Goal: Task Accomplishment & Management: Manage account settings

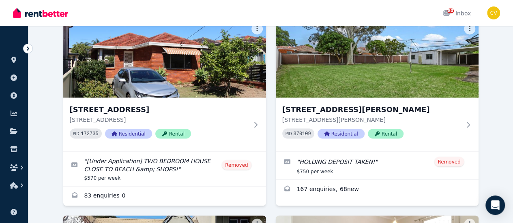
scroll to position [729, 0]
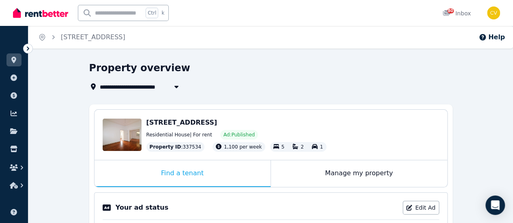
scroll to position [81, 0]
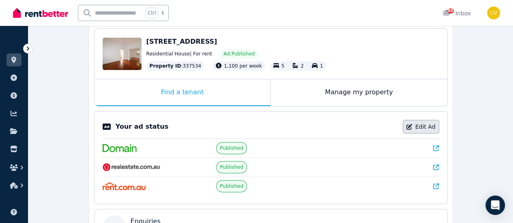
click at [426, 123] on link "Edit Ad" at bounding box center [420, 127] width 36 height 14
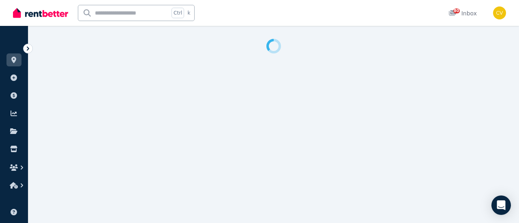
select select "**********"
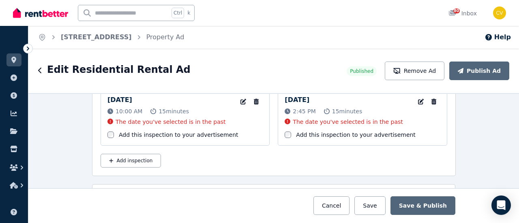
scroll to position [1256, 0]
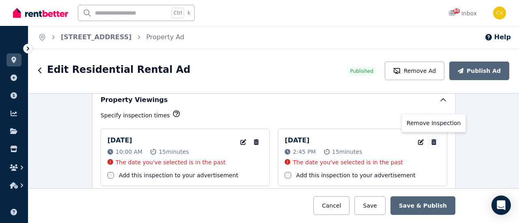
click at [431, 139] on icon "button" at bounding box center [433, 142] width 5 height 6
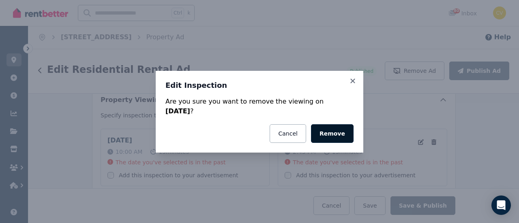
click at [326, 133] on button "Remove" at bounding box center [332, 133] width 43 height 19
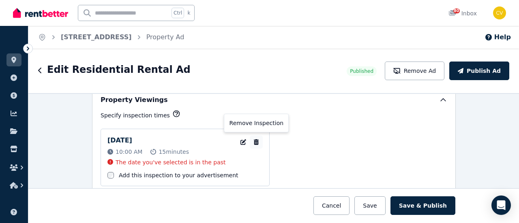
click at [254, 139] on icon "button" at bounding box center [256, 142] width 5 height 6
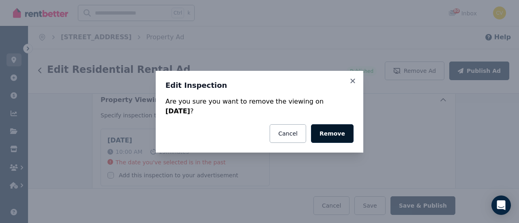
click at [338, 135] on button "Remove" at bounding box center [332, 133] width 43 height 19
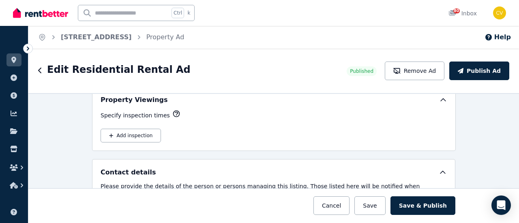
click at [148, 121] on div "Specify inspection times Add inspection" at bounding box center [274, 126] width 347 height 33
click at [147, 129] on button "Add inspection" at bounding box center [131, 136] width 60 height 14
select select "**"
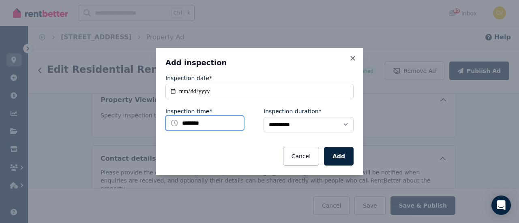
click at [227, 124] on input "********" at bounding box center [204, 123] width 79 height 15
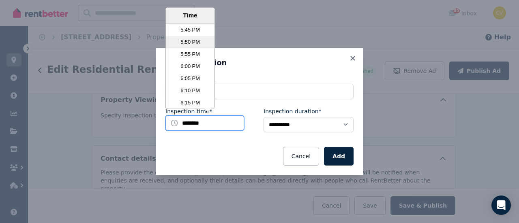
scroll to position [2549, 0]
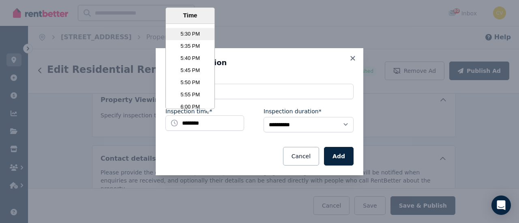
click at [189, 37] on li "5:30 PM" at bounding box center [190, 34] width 49 height 12
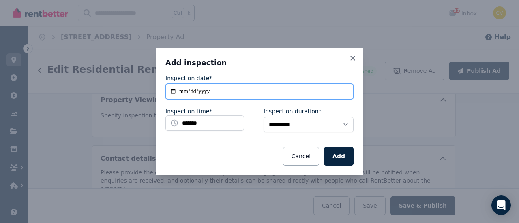
click at [266, 94] on input "**********" at bounding box center [259, 91] width 188 height 15
click at [171, 91] on input "**********" at bounding box center [259, 91] width 188 height 15
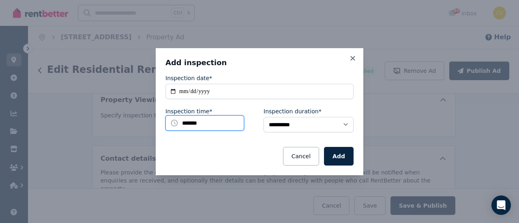
click at [231, 117] on input "*******" at bounding box center [204, 123] width 79 height 15
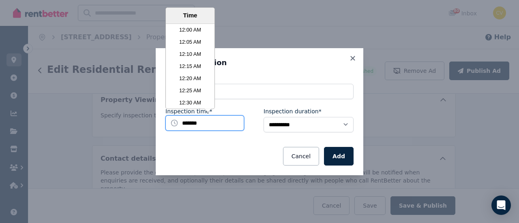
scroll to position [2517, 0]
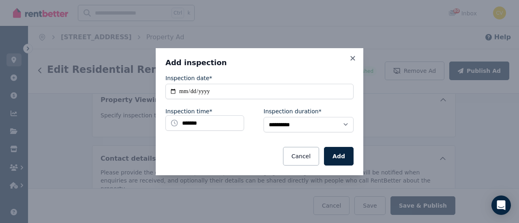
click at [278, 60] on h3 "Add inspection" at bounding box center [259, 63] width 188 height 10
click at [331, 156] on button "Add" at bounding box center [339, 156] width 30 height 19
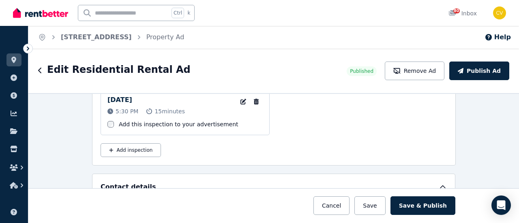
scroll to position [1256, 0]
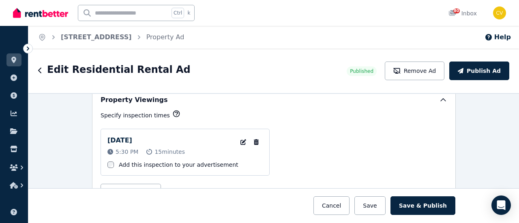
click at [365, 114] on div "Specify inspection times [DATE] 5:30 PM 15 minutes Edit Inspection date and tim…" at bounding box center [274, 154] width 347 height 88
click at [340, 152] on div "[DATE] 5:30 PM 15 minutes Edit Inspection date and time Remove Inspection Add t…" at bounding box center [274, 152] width 347 height 47
click at [421, 205] on button "Save & Publish" at bounding box center [422, 206] width 65 height 19
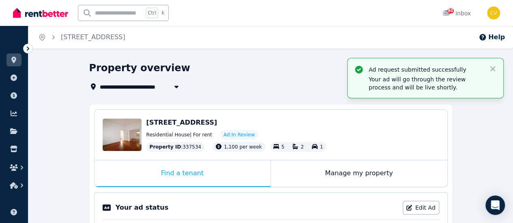
click at [225, 69] on div "Property overview" at bounding box center [268, 69] width 358 height 15
click at [44, 37] on icon "Breadcrumb" at bounding box center [42, 37] width 8 height 8
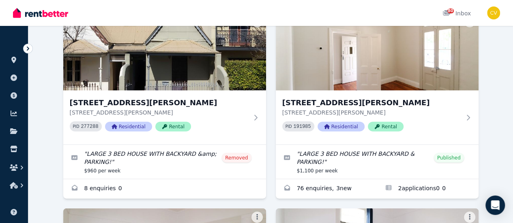
scroll to position [648, 0]
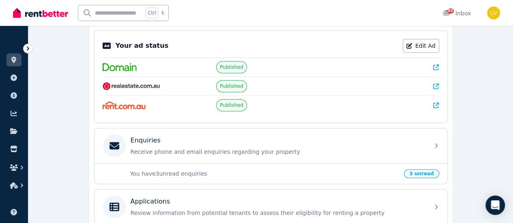
scroll to position [122, 0]
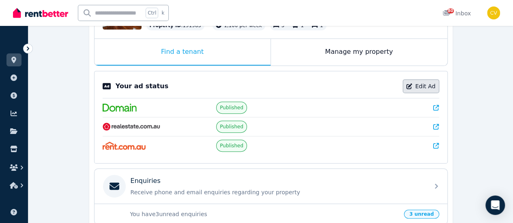
click at [427, 88] on link "Edit Ad" at bounding box center [420, 86] width 36 height 14
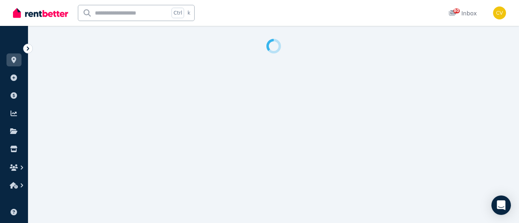
select select "**********"
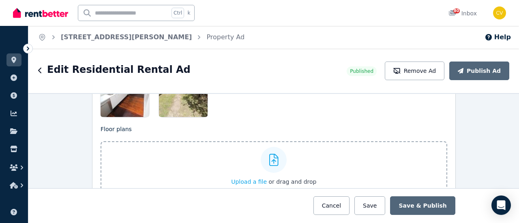
scroll to position [1256, 0]
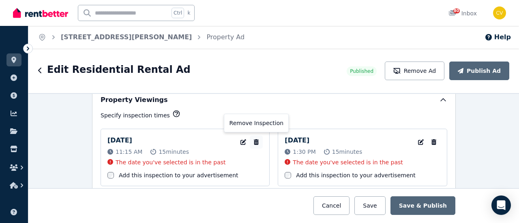
click at [258, 138] on button "button" at bounding box center [256, 142] width 13 height 13
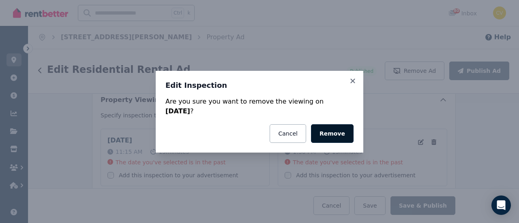
click at [327, 133] on button "Remove" at bounding box center [332, 133] width 43 height 19
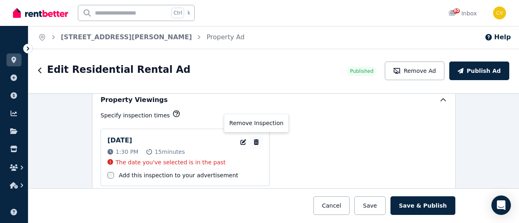
click at [254, 139] on icon "button" at bounding box center [256, 142] width 8 height 6
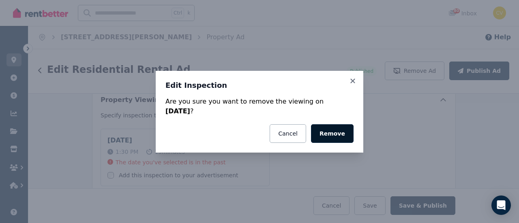
click at [330, 133] on button "Remove" at bounding box center [332, 133] width 43 height 19
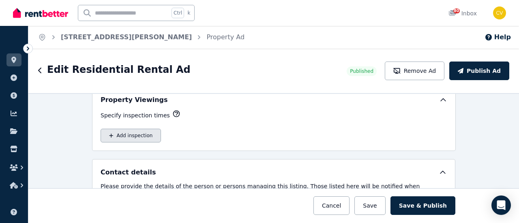
click at [125, 130] on button "Add inspection" at bounding box center [131, 136] width 60 height 14
select select "**"
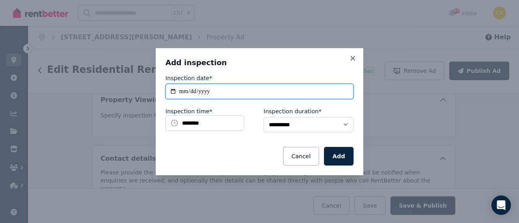
click at [220, 92] on input "**********" at bounding box center [259, 91] width 188 height 15
click at [173, 94] on input "**********" at bounding box center [259, 91] width 188 height 15
type input "**********"
click at [173, 91] on input "**********" at bounding box center [259, 91] width 188 height 15
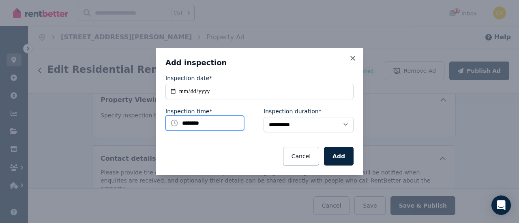
click at [224, 123] on input "********" at bounding box center [204, 123] width 79 height 15
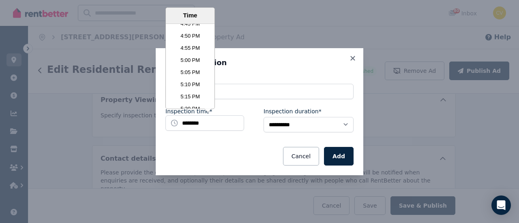
scroll to position [2524, 0]
click at [198, 95] on li "5:45 PM" at bounding box center [190, 96] width 49 height 12
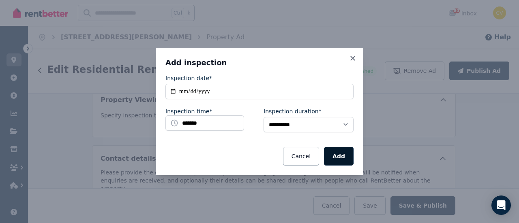
click at [332, 162] on button "Add" at bounding box center [339, 156] width 30 height 19
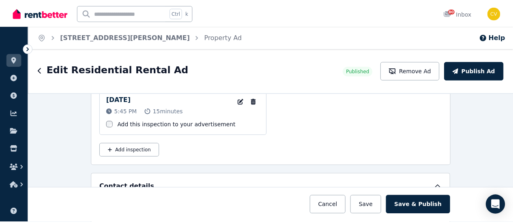
scroll to position [1256, 0]
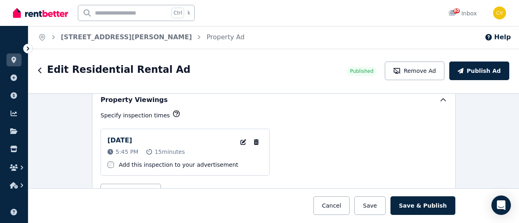
click at [309, 133] on div "[DATE] 5:45 PM 15 minutes Edit Inspection date and time Remove Inspection Add t…" at bounding box center [274, 152] width 347 height 47
click at [445, 209] on button "Save & Publish" at bounding box center [422, 206] width 65 height 19
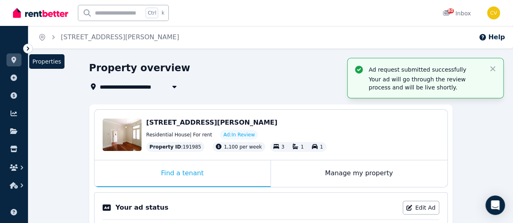
click at [15, 62] on icon at bounding box center [14, 60] width 8 height 6
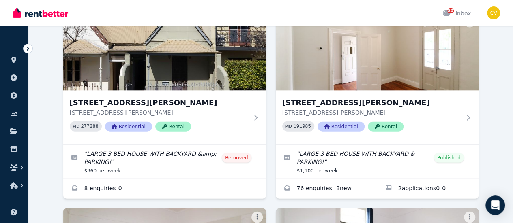
scroll to position [689, 0]
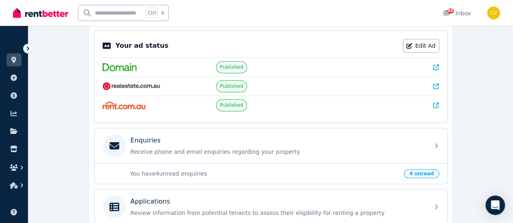
scroll to position [203, 0]
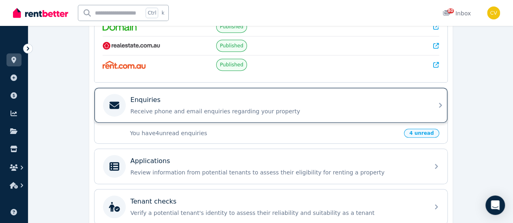
click at [151, 103] on div "Enquiries Receive phone and email enquiries regarding your property" at bounding box center [276, 105] width 293 height 20
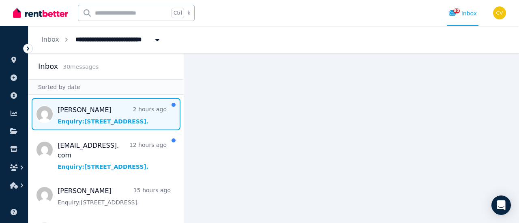
click at [111, 111] on span "Message list" at bounding box center [105, 114] width 155 height 32
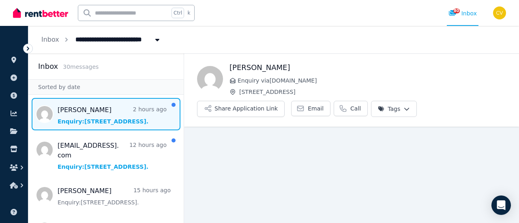
scroll to position [24, 0]
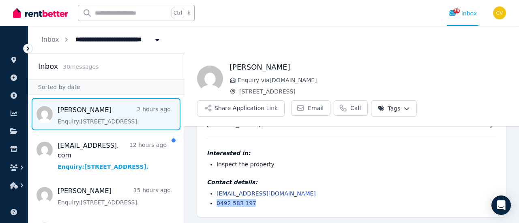
drag, startPoint x: 264, startPoint y: 201, endPoint x: 216, endPoint y: 201, distance: 48.6
click at [216, 201] on ul "[EMAIL_ADDRESS][DOMAIN_NAME] 0492 583 197" at bounding box center [351, 199] width 289 height 18
click at [284, 169] on div "Interested in: Inspect the property Contact details: [EMAIL_ADDRESS][DOMAIN_NAM…" at bounding box center [351, 173] width 289 height 68
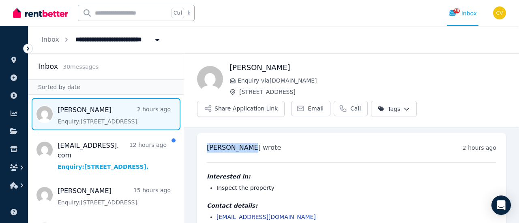
drag, startPoint x: 246, startPoint y: 150, endPoint x: 208, endPoint y: 148, distance: 37.3
click at [208, 148] on span "[PERSON_NAME]" at bounding box center [234, 148] width 54 height 8
click at [304, 170] on div "Interested in: Inspect the property Contact details: [EMAIL_ADDRESS][DOMAIN_NAM…" at bounding box center [351, 197] width 289 height 68
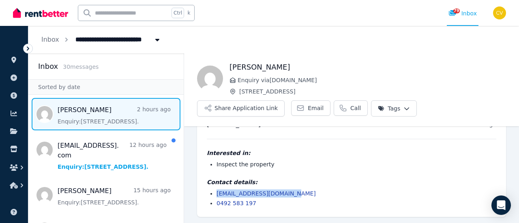
drag, startPoint x: 301, startPoint y: 193, endPoint x: 206, endPoint y: 188, distance: 95.4
click at [203, 189] on div "[PERSON_NAME] wrote 2 hours ago 8:18 am [DATE][DATE] Interested in: Inspect the…" at bounding box center [351, 163] width 309 height 107
copy link "[EMAIL_ADDRESS][DOMAIN_NAME]"
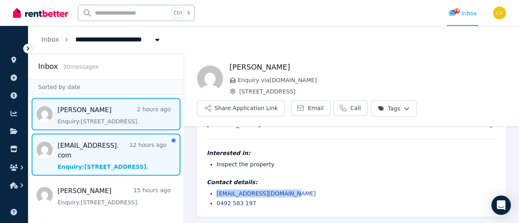
click at [105, 159] on span "Message list" at bounding box center [105, 155] width 155 height 42
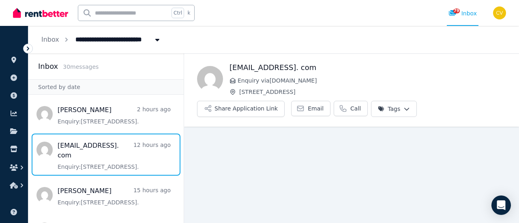
scroll to position [24, 0]
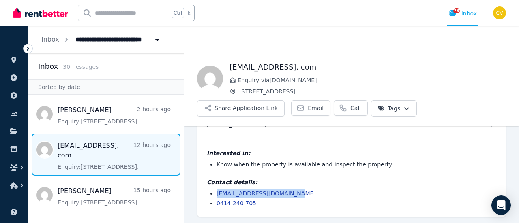
drag, startPoint x: 303, startPoint y: 192, endPoint x: 217, endPoint y: 190, distance: 85.9
click at [217, 190] on li "[EMAIL_ADDRESS][DOMAIN_NAME]" at bounding box center [356, 194] width 280 height 8
copy link "[EMAIL_ADDRESS][DOMAIN_NAME]"
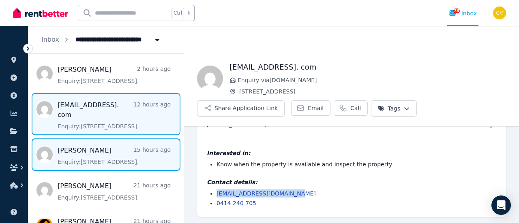
click at [114, 158] on span "Message list" at bounding box center [105, 155] width 155 height 32
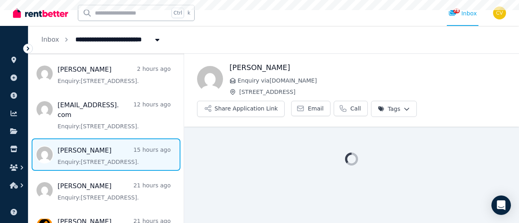
scroll to position [122, 0]
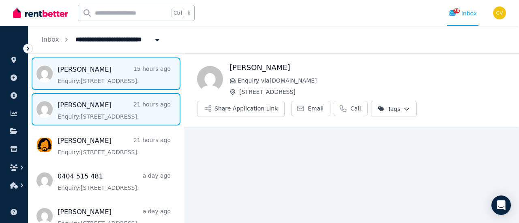
click at [116, 116] on span "Message list" at bounding box center [105, 109] width 155 height 32
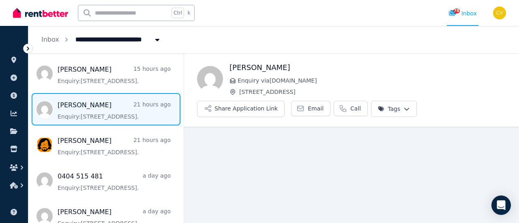
scroll to position [38, 0]
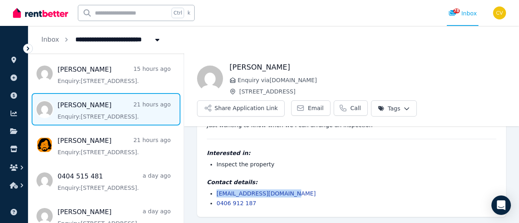
drag, startPoint x: 299, startPoint y: 195, endPoint x: 203, endPoint y: 194, distance: 95.2
click at [203, 194] on div "[PERSON_NAME] wrote 21 hours ago 1:02 pm [DATE][DATE] Just wanting to know when…" at bounding box center [351, 156] width 309 height 122
copy link "[EMAIL_ADDRESS][DOMAIN_NAME]"
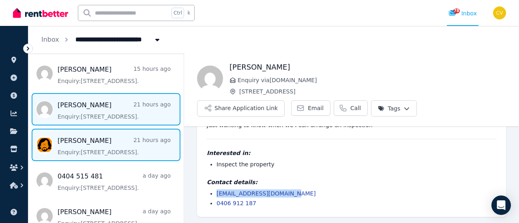
click at [73, 145] on span "Message list" at bounding box center [105, 145] width 155 height 32
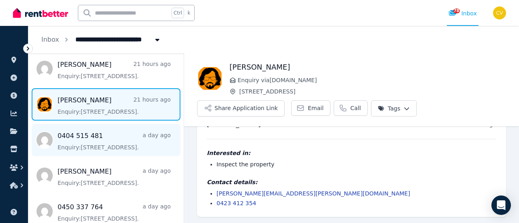
scroll to position [203, 0]
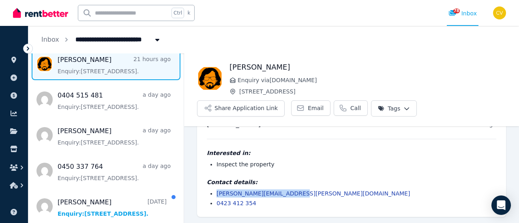
drag, startPoint x: 298, startPoint y: 196, endPoint x: 203, endPoint y: 193, distance: 95.3
click at [199, 194] on div "[PERSON_NAME] wrote 21 hours ago 12:51 pm [DATE][DATE] Interested in: Inspect t…" at bounding box center [351, 163] width 309 height 107
copy link "[PERSON_NAME][EMAIL_ADDRESS][PERSON_NAME][DOMAIN_NAME]"
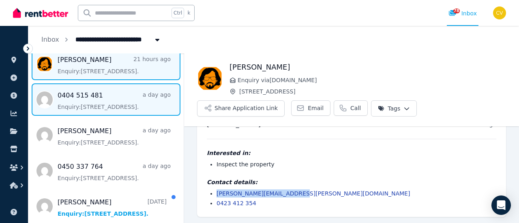
click at [111, 106] on span "Message list" at bounding box center [105, 99] width 155 height 32
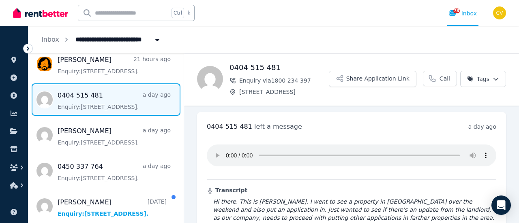
scroll to position [54, 0]
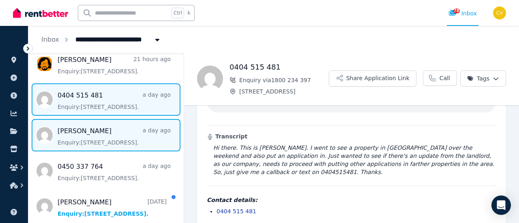
click at [138, 135] on span "Message list" at bounding box center [105, 135] width 155 height 32
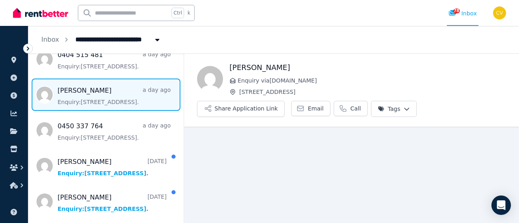
scroll to position [46, 0]
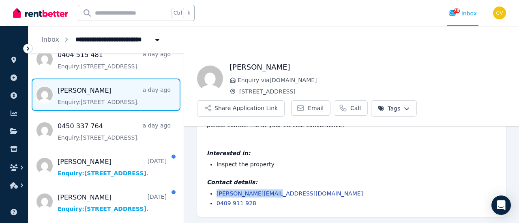
drag, startPoint x: 287, startPoint y: 196, endPoint x: 215, endPoint y: 195, distance: 71.7
click at [215, 195] on ul "[PERSON_NAME][EMAIL_ADDRESS][DOMAIN_NAME] 0409 911 928" at bounding box center [351, 199] width 289 height 18
copy link "[PERSON_NAME][EMAIL_ADDRESS][DOMAIN_NAME]"
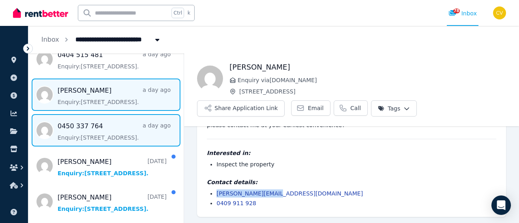
click at [116, 128] on span "Message list" at bounding box center [105, 130] width 155 height 32
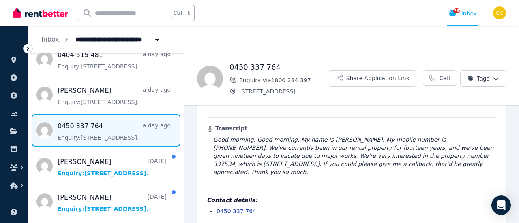
scroll to position [284, 0]
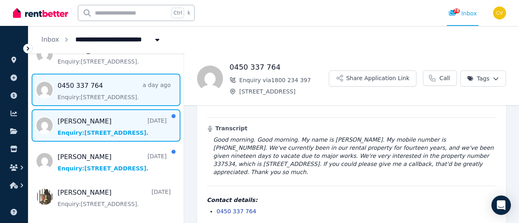
click at [102, 128] on span "Message list" at bounding box center [105, 125] width 155 height 32
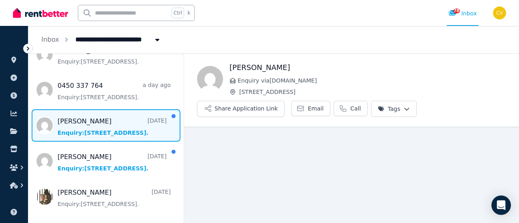
scroll to position [9, 0]
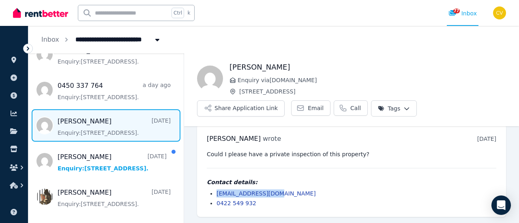
drag, startPoint x: 288, startPoint y: 190, endPoint x: 205, endPoint y: 193, distance: 82.7
click at [205, 193] on div "[PERSON_NAME] wrote [DATE] 4:13 pm on [DATE] Could I please have a private insp…" at bounding box center [351, 170] width 309 height 93
copy link "[EMAIL_ADDRESS][DOMAIN_NAME]"
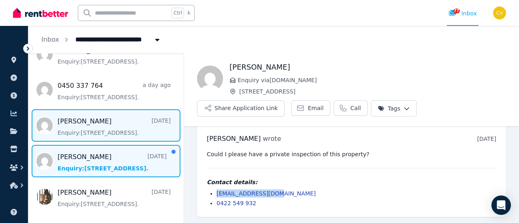
click at [122, 158] on span "Message list" at bounding box center [105, 161] width 155 height 32
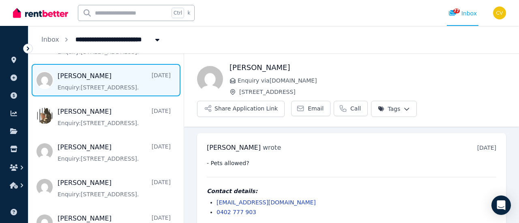
scroll to position [9, 0]
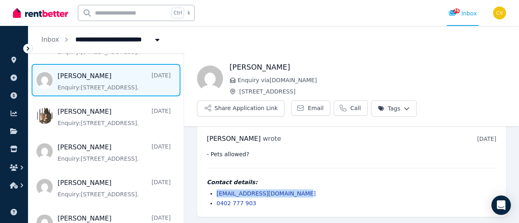
drag, startPoint x: 310, startPoint y: 192, endPoint x: 217, endPoint y: 190, distance: 92.4
click at [217, 190] on li "[EMAIL_ADDRESS][DOMAIN_NAME]" at bounding box center [356, 194] width 280 height 8
copy link "[EMAIL_ADDRESS][DOMAIN_NAME]"
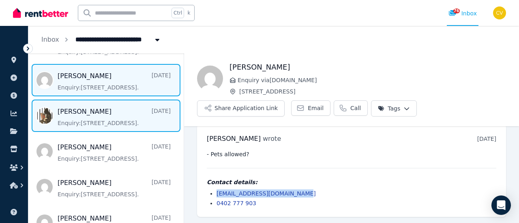
click at [133, 112] on span "Message list" at bounding box center [105, 116] width 155 height 32
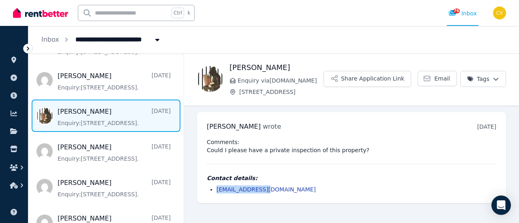
drag, startPoint x: 279, startPoint y: 190, endPoint x: 218, endPoint y: 189, distance: 61.6
click at [218, 189] on li "[EMAIL_ADDRESS][DOMAIN_NAME]" at bounding box center [356, 190] width 280 height 8
copy link "[EMAIL_ADDRESS][DOMAIN_NAME]"
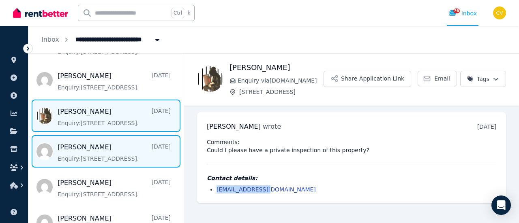
click at [118, 153] on span "Message list" at bounding box center [105, 151] width 155 height 32
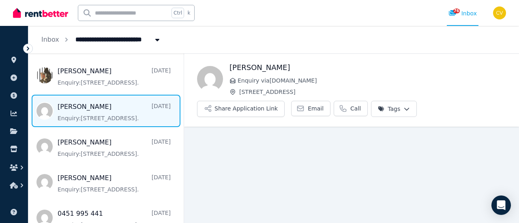
scroll to position [24, 0]
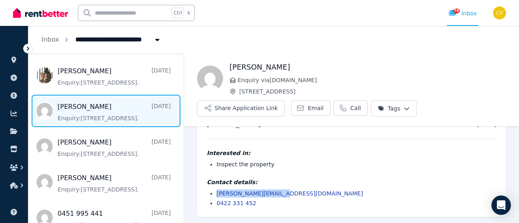
drag, startPoint x: 282, startPoint y: 191, endPoint x: 216, endPoint y: 196, distance: 66.2
click at [216, 196] on ul "[PERSON_NAME][EMAIL_ADDRESS][DOMAIN_NAME] 0422 331 452" at bounding box center [351, 199] width 289 height 18
copy link "[PERSON_NAME][EMAIL_ADDRESS][DOMAIN_NAME]"
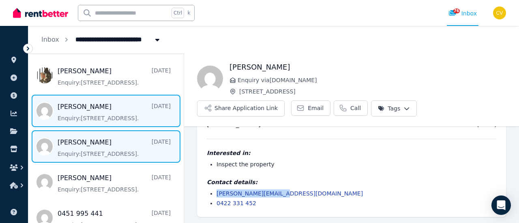
click at [99, 157] on span "Message list" at bounding box center [105, 146] width 155 height 32
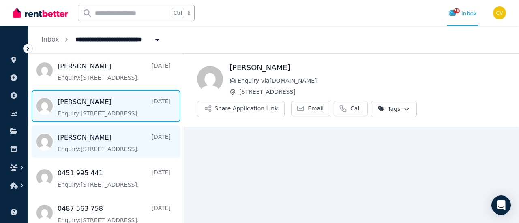
scroll to position [17, 0]
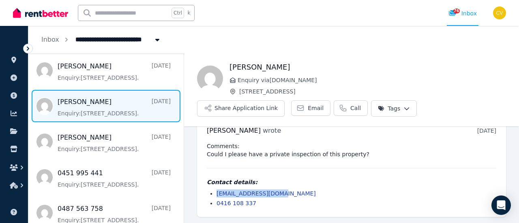
drag, startPoint x: 288, startPoint y: 192, endPoint x: 217, endPoint y: 194, distance: 71.0
click at [217, 194] on li "[EMAIL_ADDRESS][DOMAIN_NAME]" at bounding box center [356, 194] width 280 height 8
copy link "[EMAIL_ADDRESS][DOMAIN_NAME]"
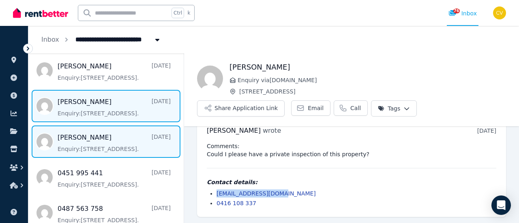
click at [124, 148] on span "Message list" at bounding box center [105, 142] width 155 height 32
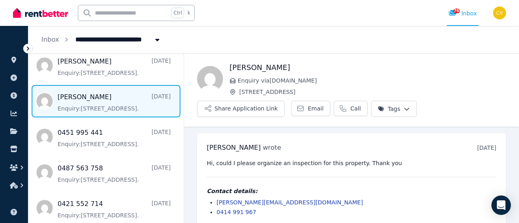
scroll to position [9, 0]
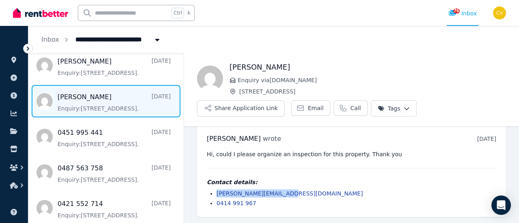
drag, startPoint x: 299, startPoint y: 194, endPoint x: 216, endPoint y: 192, distance: 83.5
click at [216, 192] on ul "[PERSON_NAME][EMAIL_ADDRESS][DOMAIN_NAME] 0414 991 967" at bounding box center [351, 199] width 289 height 18
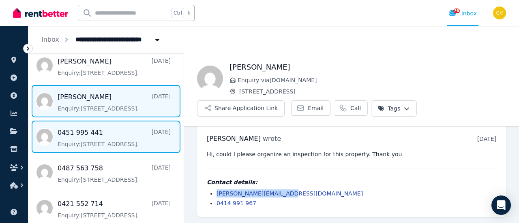
click at [120, 147] on span "Message list" at bounding box center [105, 137] width 155 height 32
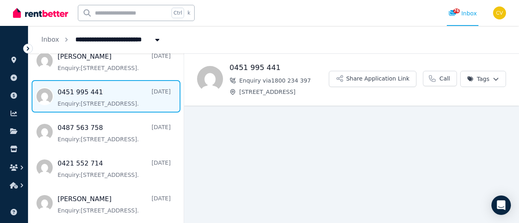
scroll to position [46, 0]
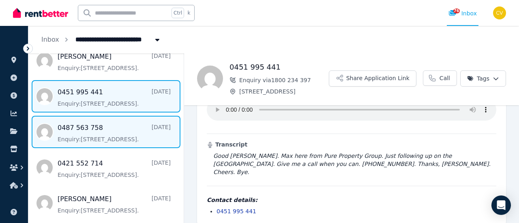
click at [138, 133] on span "Message list" at bounding box center [105, 132] width 155 height 32
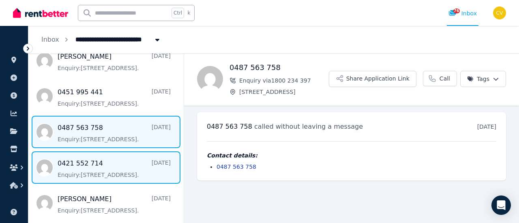
click at [120, 168] on span "Message list" at bounding box center [105, 168] width 155 height 32
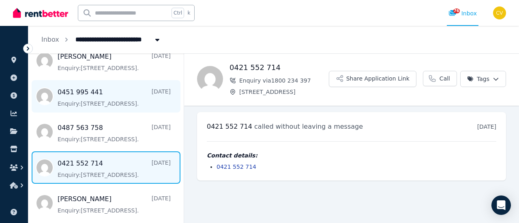
scroll to position [567, 0]
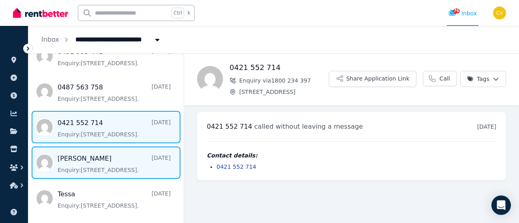
click at [116, 153] on span "Message list" at bounding box center [105, 163] width 155 height 32
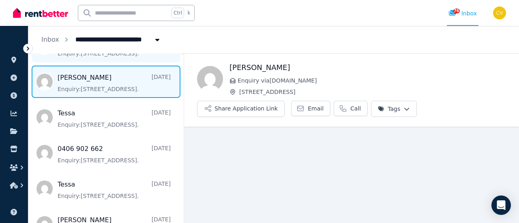
scroll to position [54, 0]
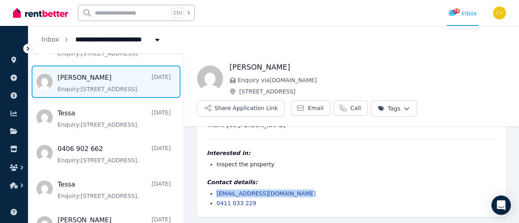
drag, startPoint x: 300, startPoint y: 194, endPoint x: 217, endPoint y: 193, distance: 82.3
click at [217, 193] on li "[EMAIL_ADDRESS][DOMAIN_NAME]" at bounding box center [356, 194] width 280 height 8
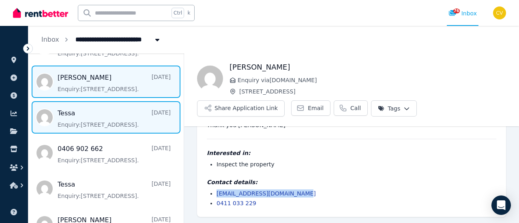
click at [134, 111] on span "Message list" at bounding box center [105, 117] width 155 height 32
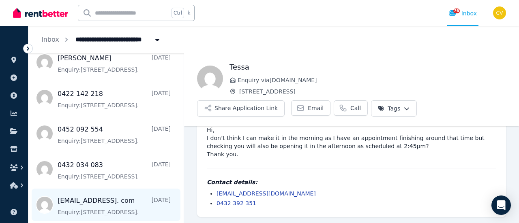
scroll to position [851, 0]
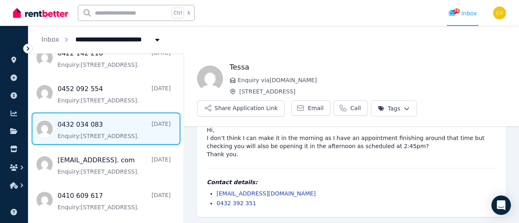
click at [96, 144] on span "Message list" at bounding box center [105, 129] width 155 height 32
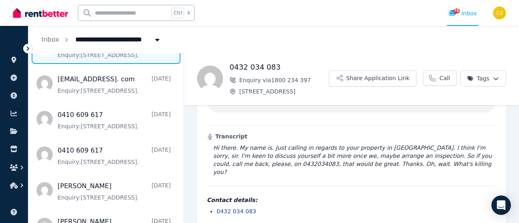
scroll to position [964, 0]
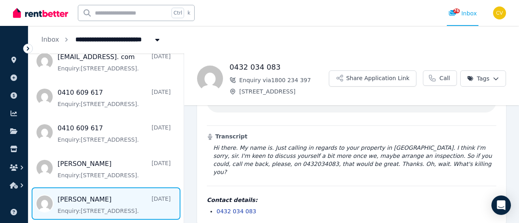
click at [143, 201] on span "Message list" at bounding box center [105, 204] width 155 height 32
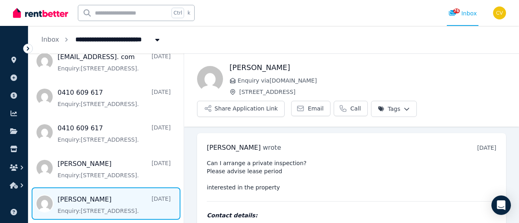
scroll to position [33, 0]
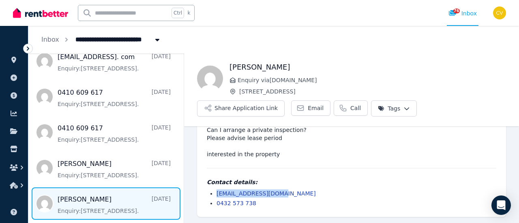
drag, startPoint x: 283, startPoint y: 195, endPoint x: 201, endPoint y: 193, distance: 81.9
click at [201, 193] on div "[PERSON_NAME] wrote [DATE] 6:14 am [DATE][DATE] Can I arrange a private inspect…" at bounding box center [351, 158] width 309 height 117
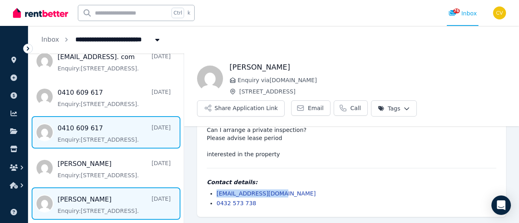
click at [126, 135] on span "Message list" at bounding box center [105, 132] width 155 height 32
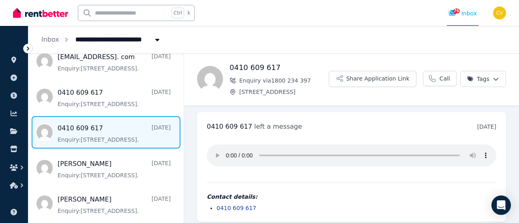
scroll to position [5, 0]
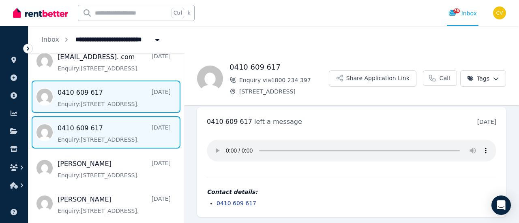
click at [88, 96] on span "Message list" at bounding box center [105, 97] width 155 height 32
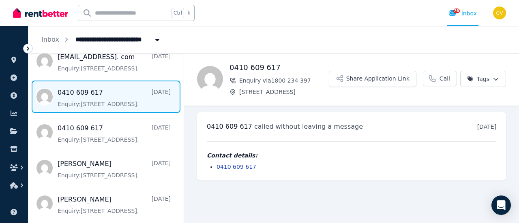
scroll to position [923, 0]
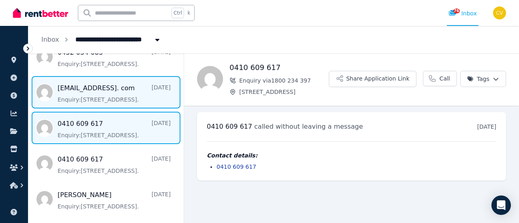
click at [135, 106] on span "Message list" at bounding box center [105, 92] width 155 height 32
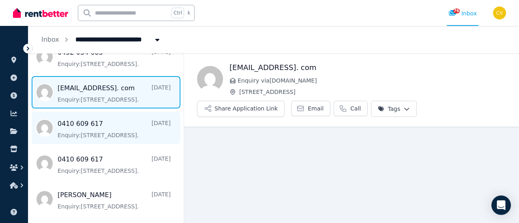
scroll to position [883, 0]
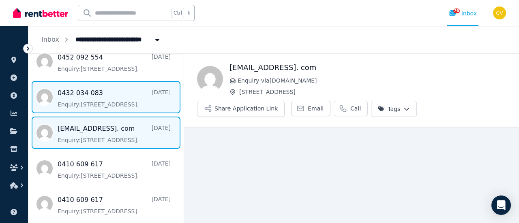
click at [116, 88] on span "Message list" at bounding box center [105, 97] width 155 height 32
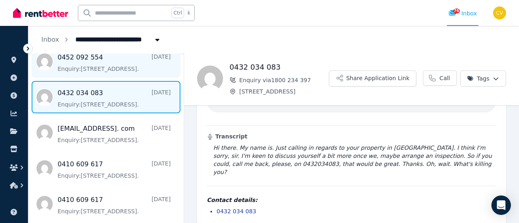
scroll to position [842, 0]
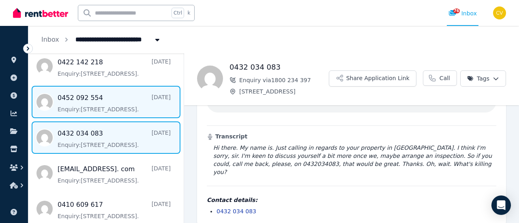
click at [83, 104] on span "Message list" at bounding box center [105, 102] width 155 height 32
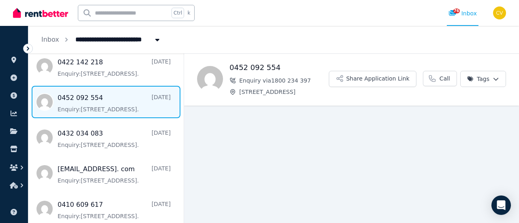
scroll to position [62, 0]
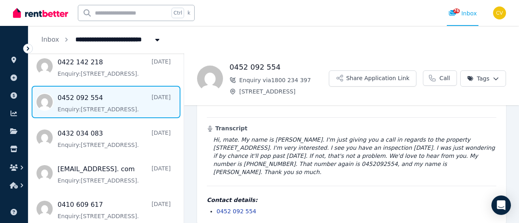
click at [278, 146] on blockquote "Hi, mate. My name is [PERSON_NAME]. I'm just giving you a call in regards to th…" at bounding box center [351, 156] width 289 height 41
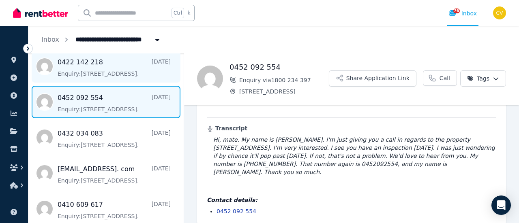
scroll to position [761, 0]
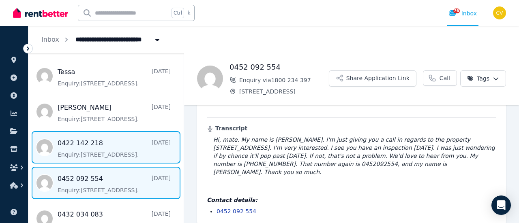
click at [106, 146] on span "Message list" at bounding box center [105, 147] width 155 height 32
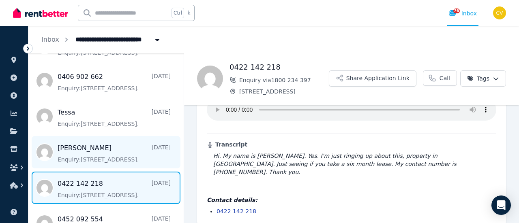
scroll to position [680, 0]
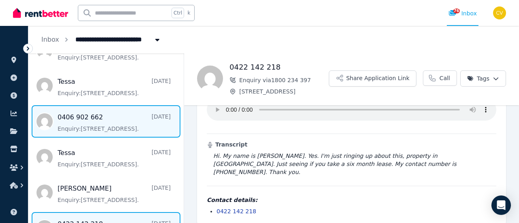
click at [135, 126] on span "Message list" at bounding box center [105, 121] width 155 height 32
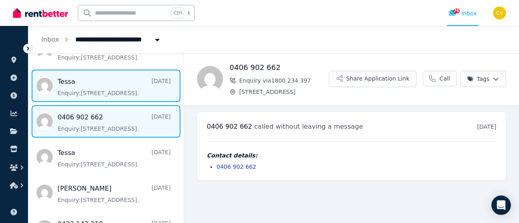
click at [116, 94] on span "Message list" at bounding box center [105, 86] width 155 height 32
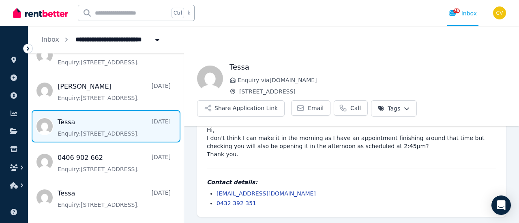
scroll to position [599, 0]
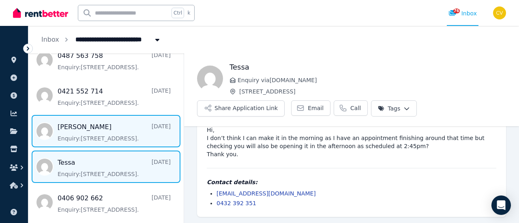
click at [112, 130] on span "Message list" at bounding box center [105, 131] width 155 height 32
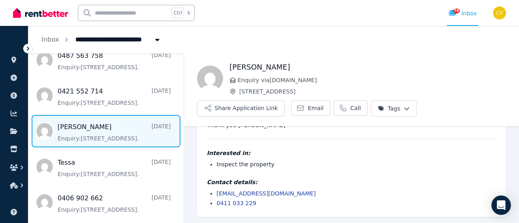
scroll to position [558, 0]
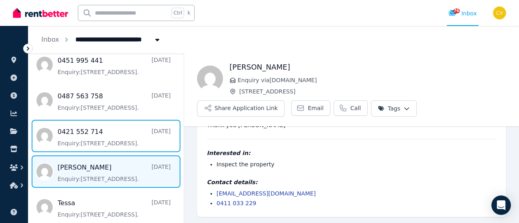
click at [112, 130] on span "Message list" at bounding box center [105, 136] width 155 height 32
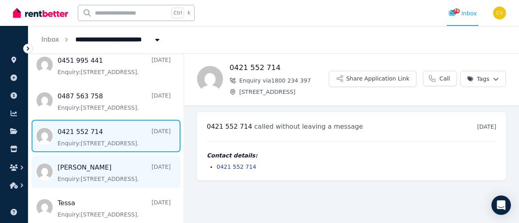
scroll to position [518, 0]
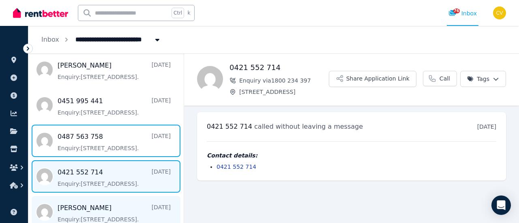
click at [112, 130] on span "Message list" at bounding box center [105, 141] width 155 height 32
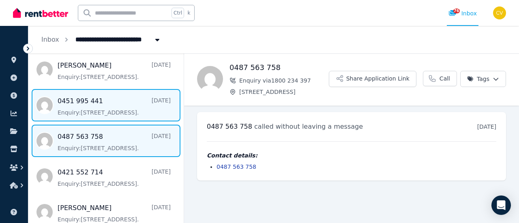
click at [122, 113] on span "Message list" at bounding box center [105, 105] width 155 height 32
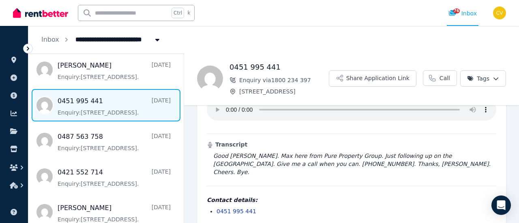
scroll to position [477, 0]
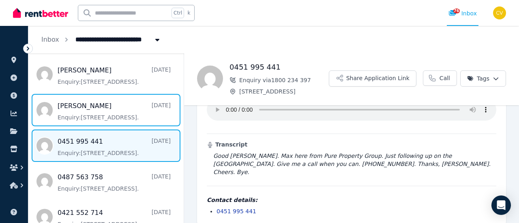
click at [122, 113] on span "Message list" at bounding box center [105, 110] width 155 height 32
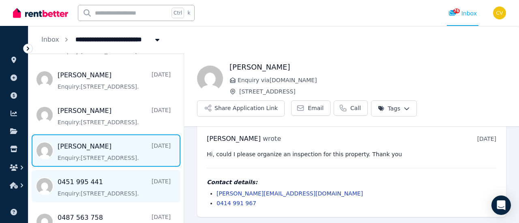
scroll to position [396, 0]
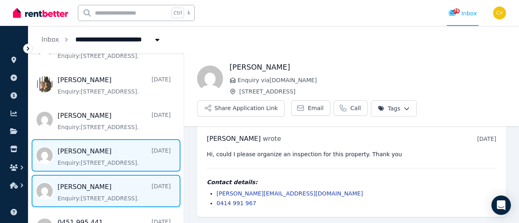
click at [103, 169] on span "Message list" at bounding box center [105, 155] width 155 height 32
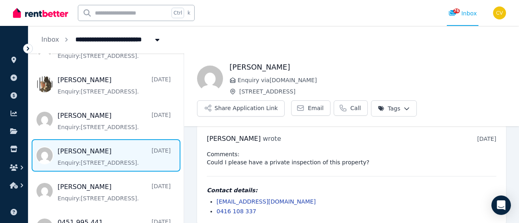
scroll to position [17, 0]
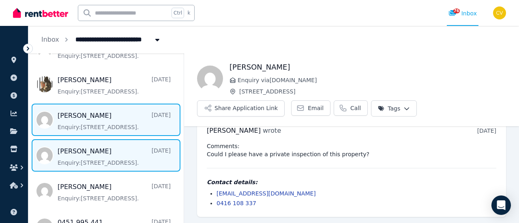
click at [125, 125] on span "Message list" at bounding box center [105, 120] width 155 height 32
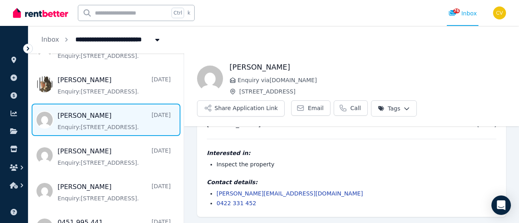
scroll to position [356, 0]
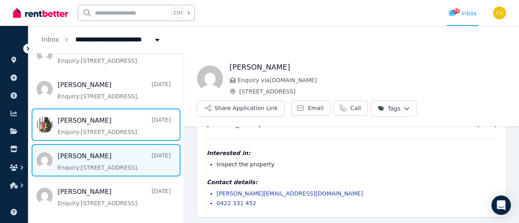
click at [125, 125] on span "Message list" at bounding box center [105, 125] width 155 height 32
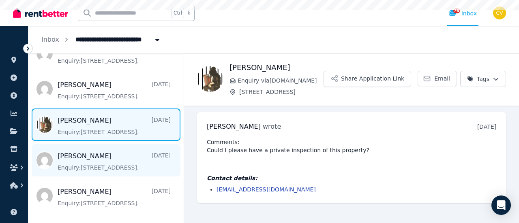
scroll to position [275, 0]
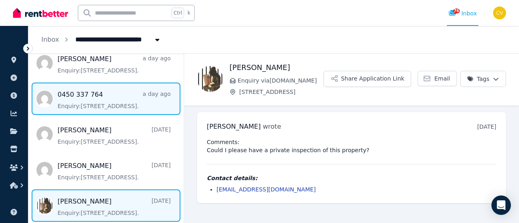
click at [135, 108] on span "Message list" at bounding box center [105, 99] width 155 height 32
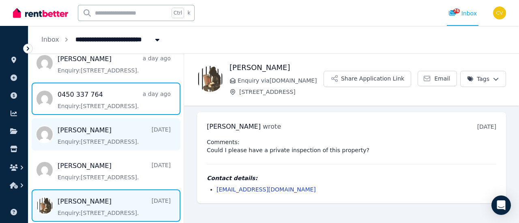
scroll to position [62, 0]
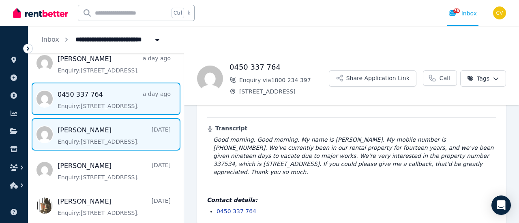
click at [128, 134] on span "Message list" at bounding box center [105, 134] width 155 height 32
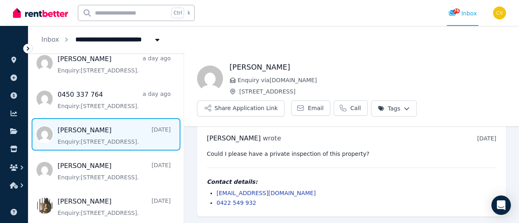
scroll to position [9, 0]
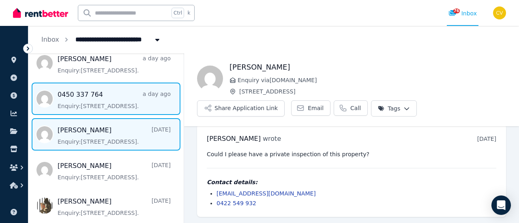
click at [139, 103] on span "Message list" at bounding box center [105, 99] width 155 height 32
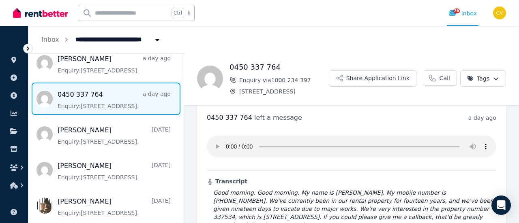
scroll to position [62, 0]
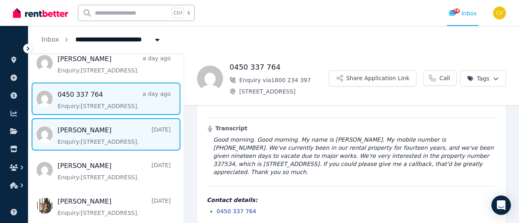
click at [119, 128] on span "Message list" at bounding box center [105, 134] width 155 height 32
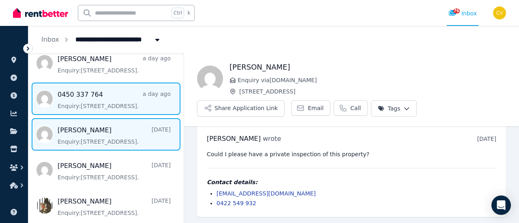
click at [93, 106] on span "Message list" at bounding box center [105, 99] width 155 height 32
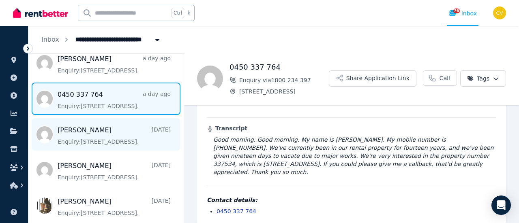
scroll to position [234, 0]
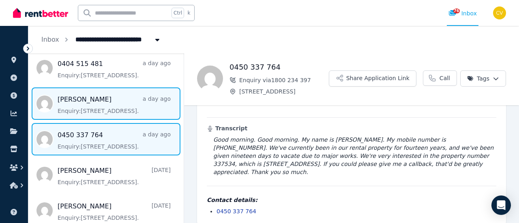
click at [118, 104] on span "Message list" at bounding box center [105, 104] width 155 height 32
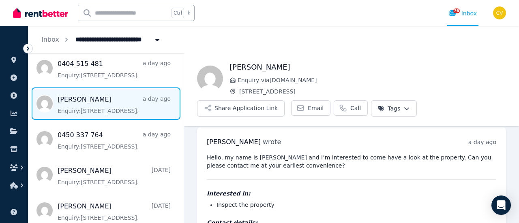
scroll to position [46, 0]
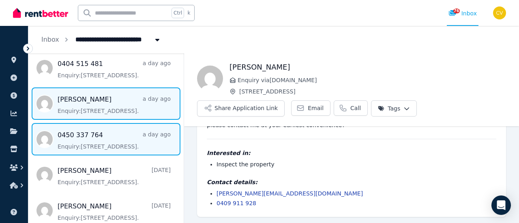
click at [91, 133] on span "Message list" at bounding box center [105, 139] width 155 height 32
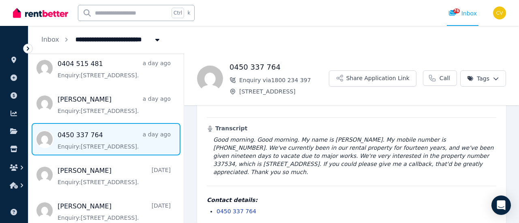
scroll to position [194, 0]
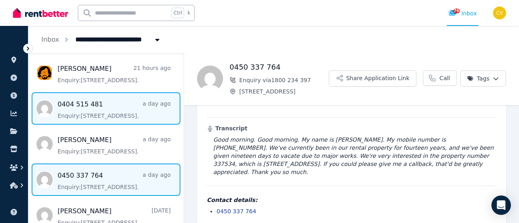
click at [99, 104] on span "Message list" at bounding box center [105, 108] width 155 height 32
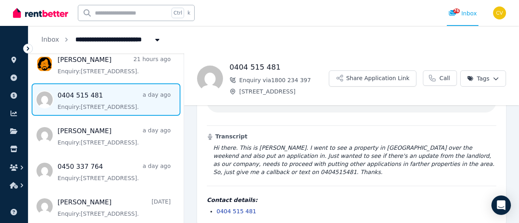
scroll to position [243, 0]
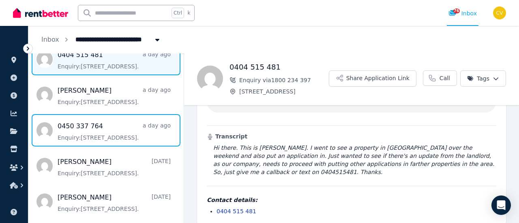
click at [135, 125] on span "Message list" at bounding box center [105, 130] width 155 height 32
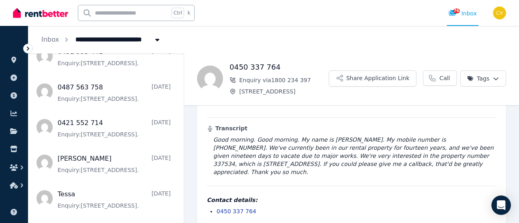
scroll to position [648, 0]
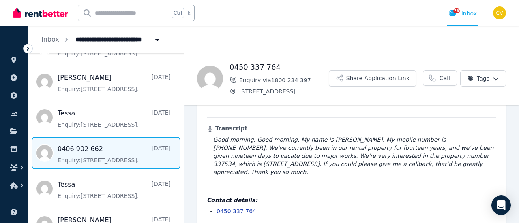
click at [133, 148] on span "Message list" at bounding box center [105, 153] width 155 height 32
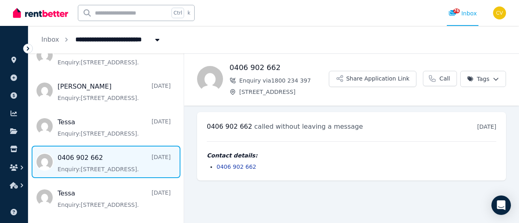
scroll to position [599, 0]
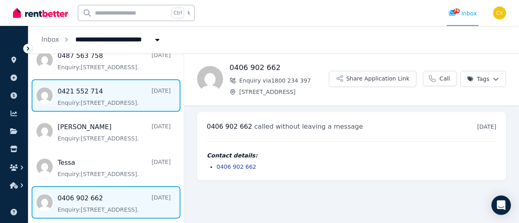
click at [135, 97] on span "Message list" at bounding box center [105, 95] width 155 height 32
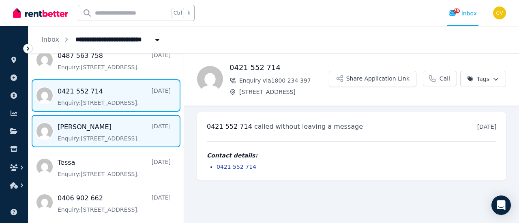
click at [116, 133] on span "Message list" at bounding box center [105, 131] width 155 height 32
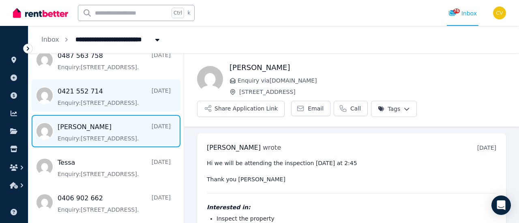
scroll to position [54, 0]
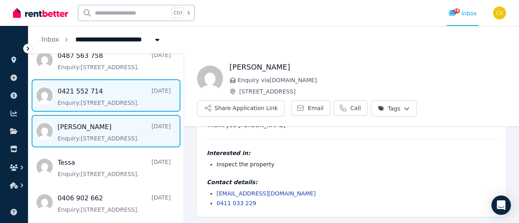
click at [121, 101] on span "Message list" at bounding box center [105, 95] width 155 height 32
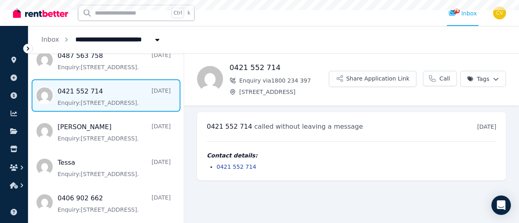
scroll to position [558, 0]
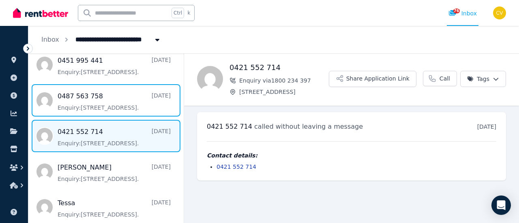
click at [121, 101] on span "Message list" at bounding box center [105, 100] width 155 height 32
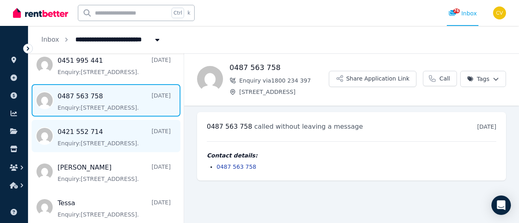
scroll to position [518, 0]
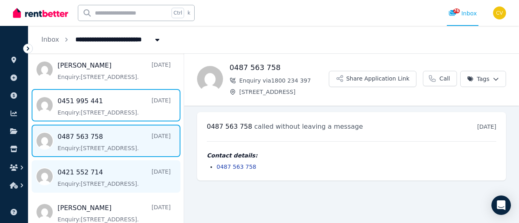
click at [121, 101] on span "Message list" at bounding box center [105, 105] width 155 height 32
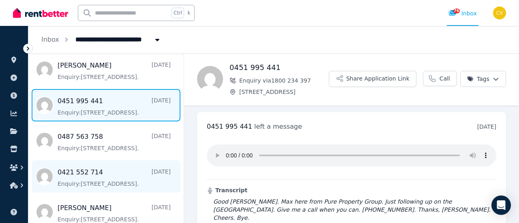
scroll to position [46, 0]
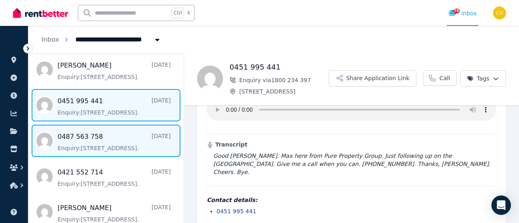
click at [123, 135] on span "Message list" at bounding box center [105, 141] width 155 height 32
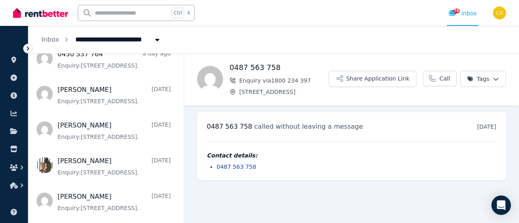
scroll to position [275, 0]
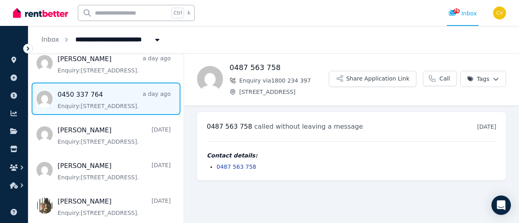
click at [113, 93] on span "Message list" at bounding box center [105, 99] width 155 height 32
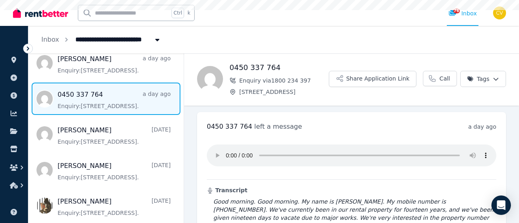
scroll to position [62, 0]
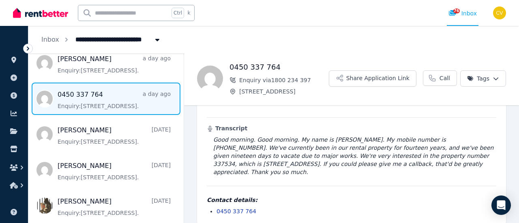
click at [267, 140] on blockquote "Good morning. Good morning. My name is [PERSON_NAME]. My mobile number is [PHON…" at bounding box center [351, 156] width 289 height 41
click at [266, 140] on blockquote "Good morning. Good morning. My name is [PERSON_NAME]. My mobile number is [PHON…" at bounding box center [351, 156] width 289 height 41
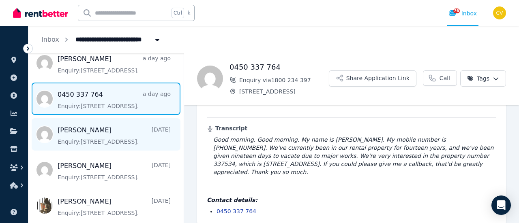
scroll to position [234, 0]
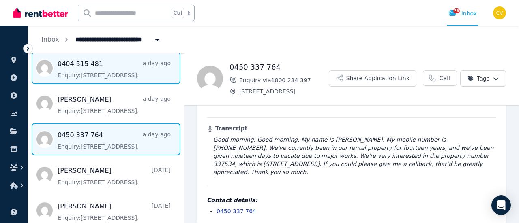
click at [124, 77] on span "Message list" at bounding box center [105, 68] width 155 height 32
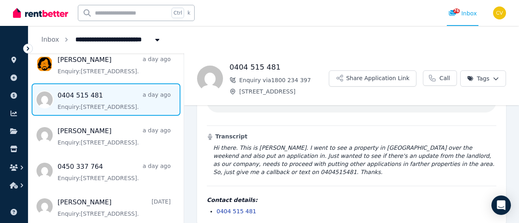
scroll to position [284, 0]
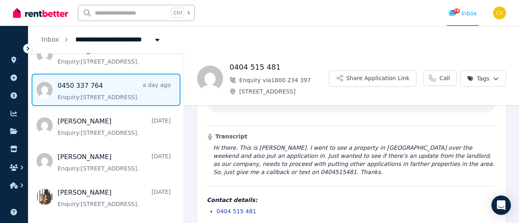
click at [120, 91] on span "Message list" at bounding box center [105, 90] width 155 height 32
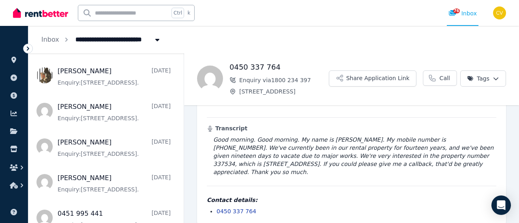
scroll to position [446, 0]
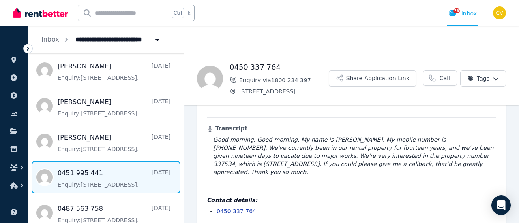
click at [120, 170] on span "Message list" at bounding box center [105, 177] width 155 height 32
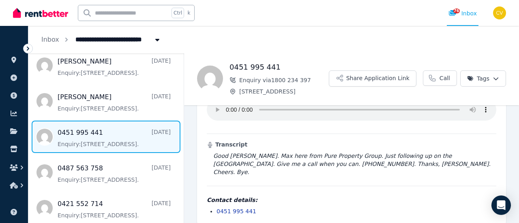
scroll to position [527, 0]
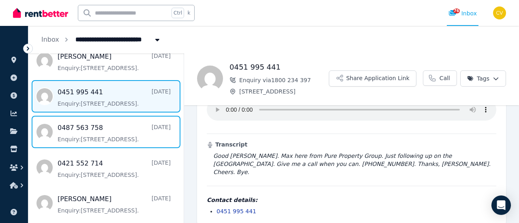
click at [120, 136] on span "Message list" at bounding box center [105, 132] width 155 height 32
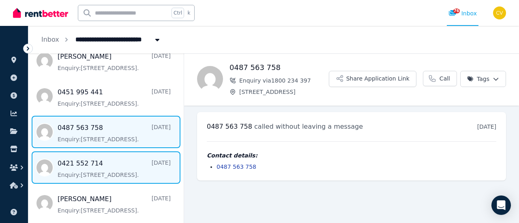
click at [120, 163] on span "Message list" at bounding box center [105, 168] width 155 height 32
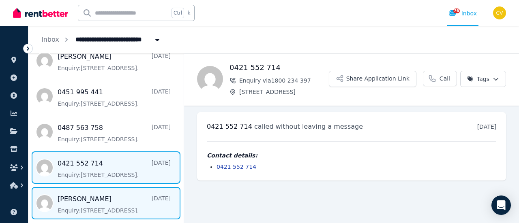
click at [115, 213] on span "Message list" at bounding box center [105, 203] width 155 height 32
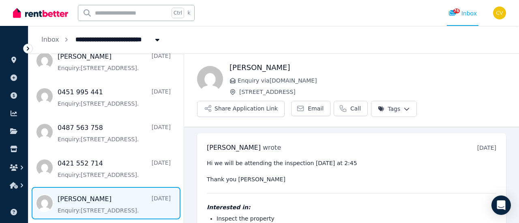
scroll to position [54, 0]
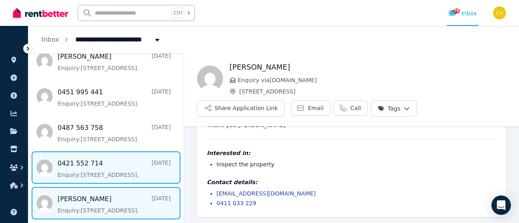
click at [112, 171] on span "Message list" at bounding box center [105, 168] width 155 height 32
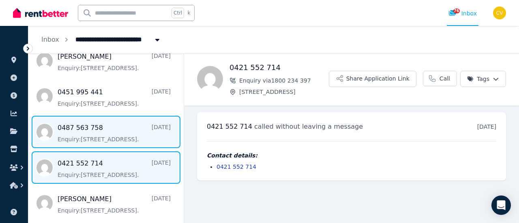
click at [110, 123] on span "Message list" at bounding box center [105, 132] width 155 height 32
click at [115, 156] on span "Message list" at bounding box center [105, 168] width 155 height 32
click at [118, 139] on span "Message list" at bounding box center [105, 132] width 155 height 32
click at [119, 170] on span "Message list" at bounding box center [105, 168] width 155 height 32
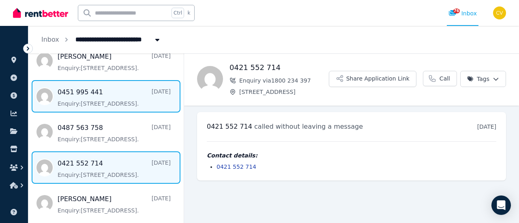
click at [122, 95] on span "Message list" at bounding box center [105, 96] width 155 height 32
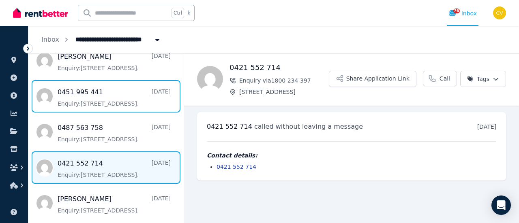
scroll to position [46, 0]
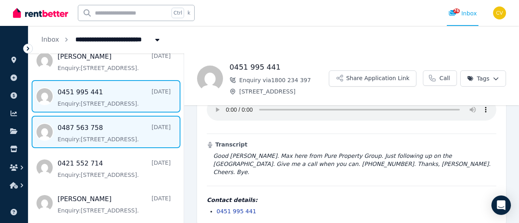
click at [126, 127] on span "Message list" at bounding box center [105, 132] width 155 height 32
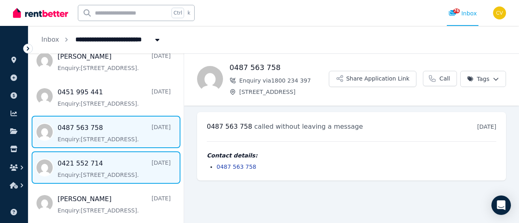
click at [127, 158] on span "Message list" at bounding box center [105, 168] width 155 height 32
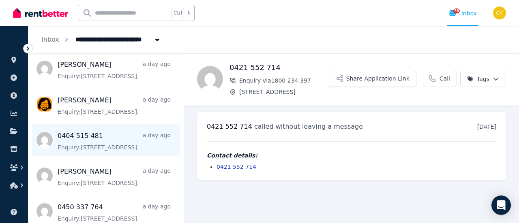
scroll to position [203, 0]
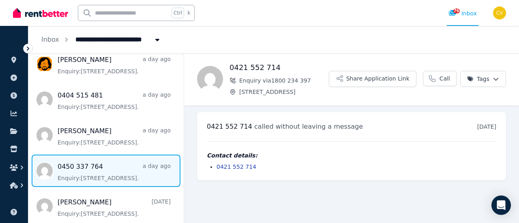
click at [96, 165] on span "Message list" at bounding box center [105, 171] width 155 height 32
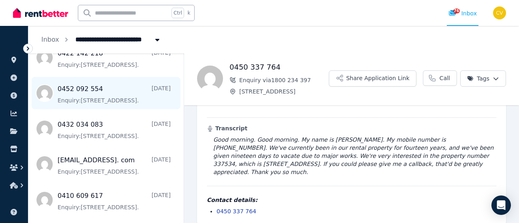
scroll to position [892, 0]
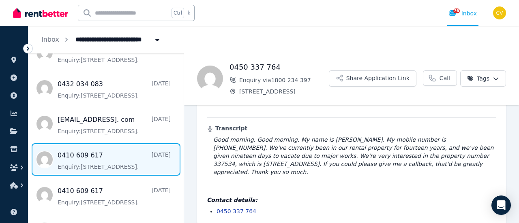
click at [125, 170] on span "Message list" at bounding box center [105, 159] width 155 height 32
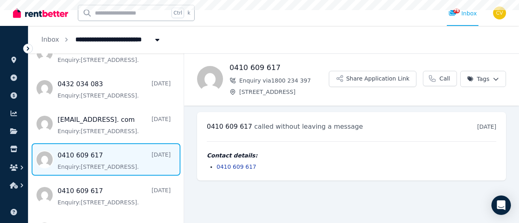
scroll to position [964, 0]
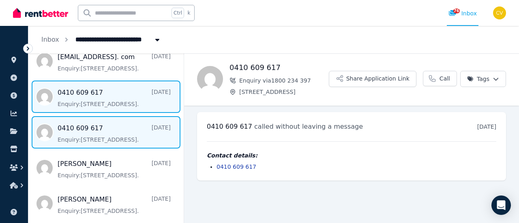
click at [118, 145] on span "Message list" at bounding box center [105, 132] width 155 height 32
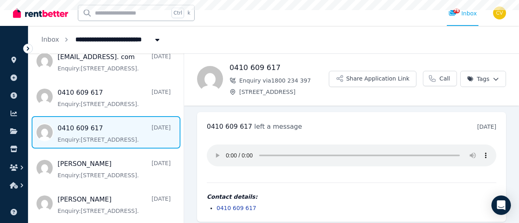
scroll to position [5, 0]
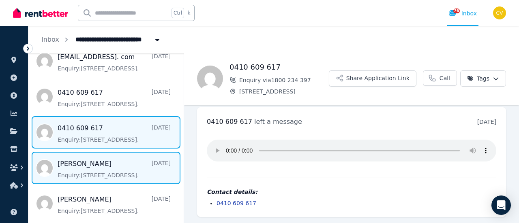
click at [106, 171] on span "Message list" at bounding box center [105, 168] width 155 height 32
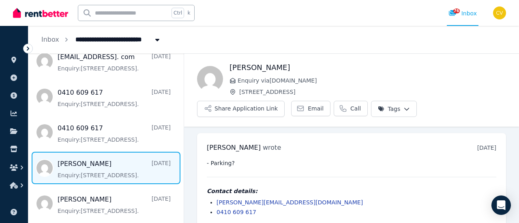
scroll to position [9, 0]
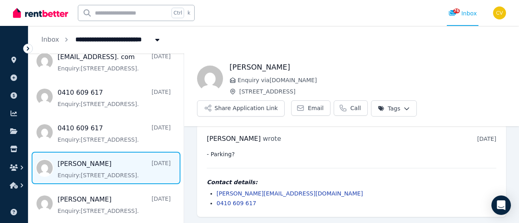
click at [69, 160] on span "Message list" at bounding box center [105, 168] width 155 height 32
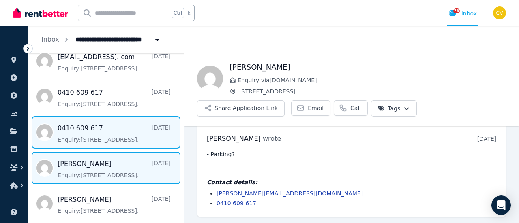
click at [125, 141] on span "Message list" at bounding box center [105, 132] width 155 height 32
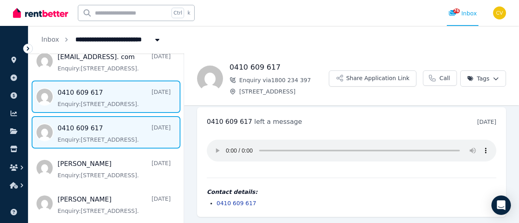
click at [111, 108] on span "Message list" at bounding box center [105, 97] width 155 height 32
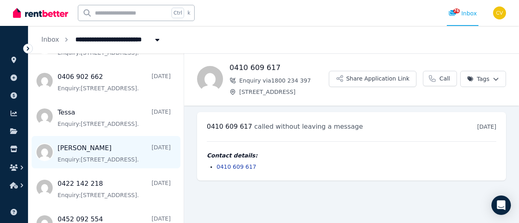
scroll to position [680, 0]
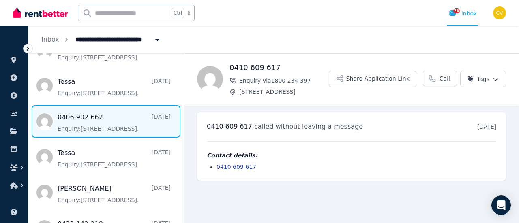
click at [108, 125] on span "Message list" at bounding box center [105, 121] width 155 height 32
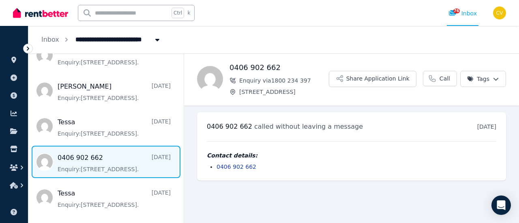
scroll to position [599, 0]
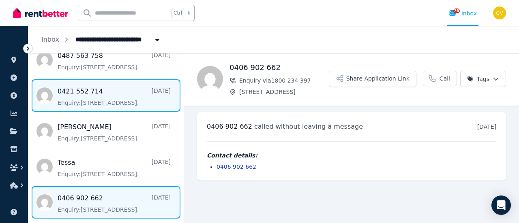
click at [113, 107] on span "Message list" at bounding box center [105, 95] width 155 height 32
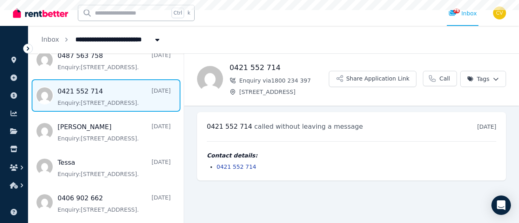
scroll to position [518, 0]
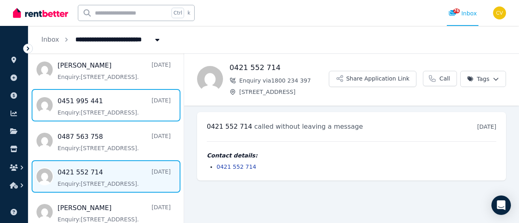
click at [113, 107] on span "Message list" at bounding box center [105, 105] width 155 height 32
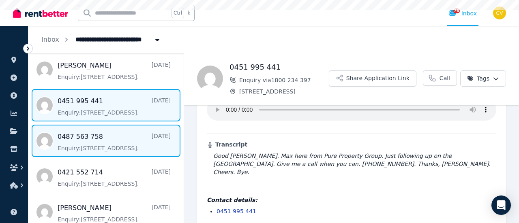
click at [115, 126] on span "Message list" at bounding box center [105, 141] width 155 height 32
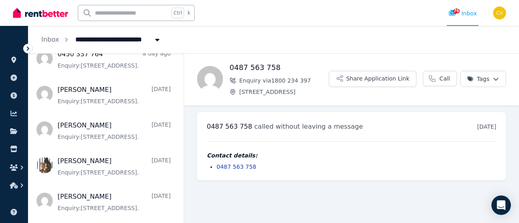
scroll to position [275, 0]
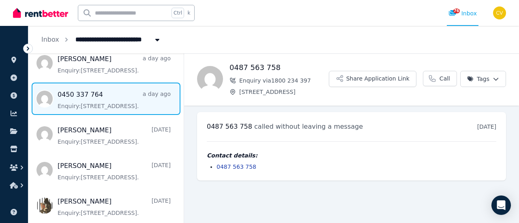
click at [116, 103] on span "Message list" at bounding box center [105, 99] width 155 height 32
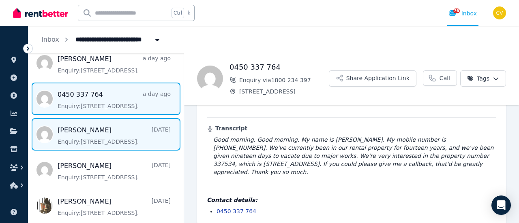
click at [119, 133] on span "Message list" at bounding box center [105, 134] width 155 height 32
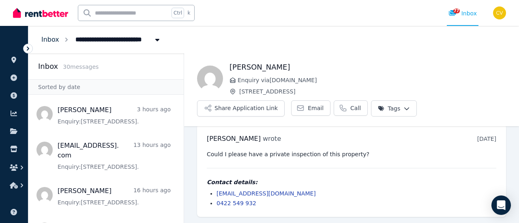
click at [47, 37] on link "Inbox" at bounding box center [50, 40] width 18 height 8
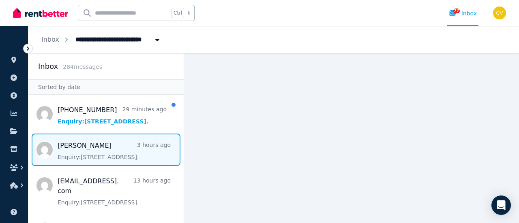
click at [122, 156] on span "Message list" at bounding box center [105, 150] width 155 height 32
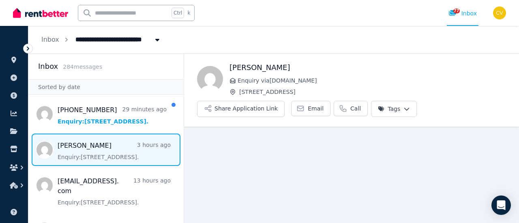
click at [272, 68] on h1 "[PERSON_NAME]" at bounding box center [367, 67] width 276 height 11
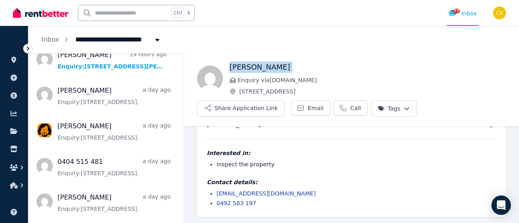
scroll to position [203, 0]
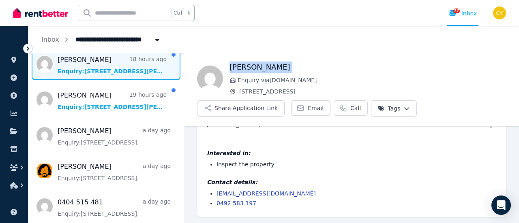
click at [107, 75] on span "Message list" at bounding box center [105, 64] width 155 height 32
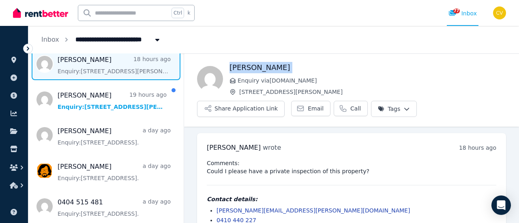
scroll to position [17, 0]
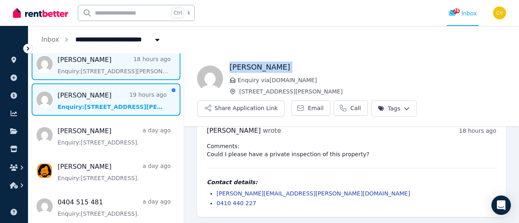
click at [115, 100] on span "Message list" at bounding box center [105, 99] width 155 height 32
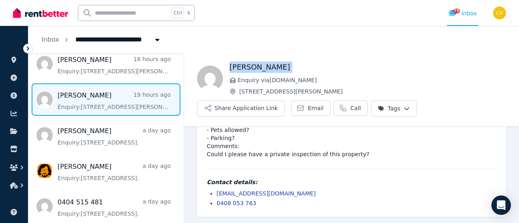
scroll to position [122, 0]
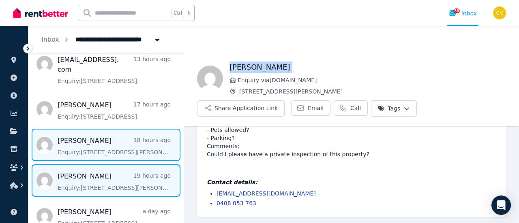
click at [133, 149] on span "Message list" at bounding box center [105, 145] width 155 height 32
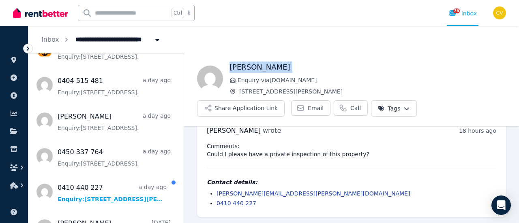
scroll to position [405, 0]
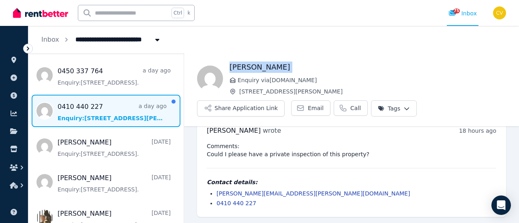
click at [132, 122] on span "Message list" at bounding box center [105, 111] width 155 height 32
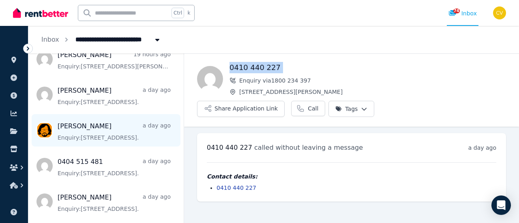
scroll to position [203, 0]
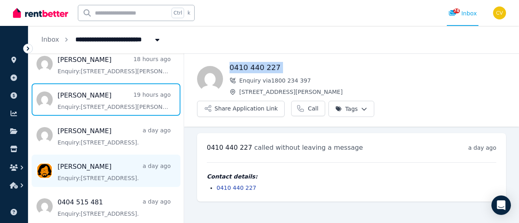
click at [128, 101] on span "Message list" at bounding box center [105, 99] width 155 height 32
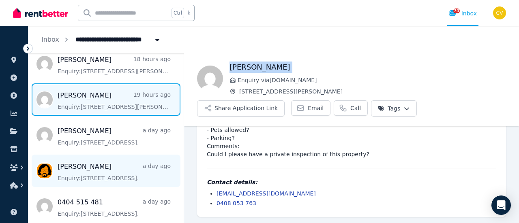
scroll to position [162, 0]
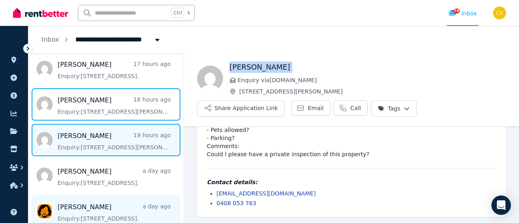
click at [128, 101] on span "Message list" at bounding box center [105, 104] width 155 height 32
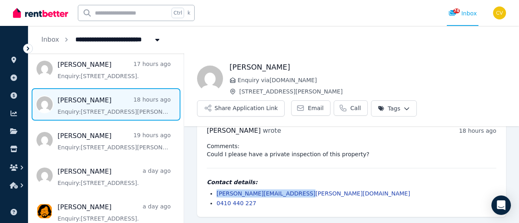
drag, startPoint x: 296, startPoint y: 193, endPoint x: 216, endPoint y: 197, distance: 80.0
click at [216, 197] on li "[PERSON_NAME][EMAIL_ADDRESS][PERSON_NAME][DOMAIN_NAME]" at bounding box center [356, 194] width 280 height 8
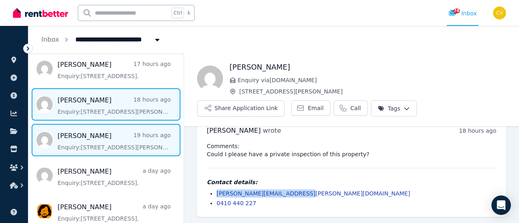
click at [121, 147] on span "Message list" at bounding box center [105, 140] width 155 height 32
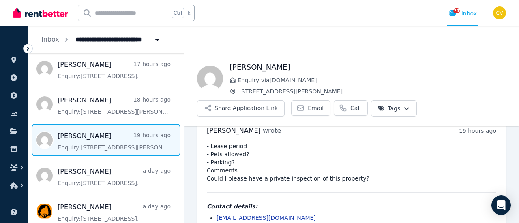
scroll to position [41, 0]
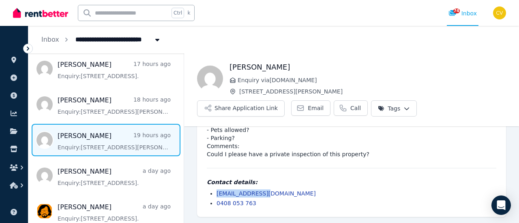
drag, startPoint x: 274, startPoint y: 193, endPoint x: 218, endPoint y: 196, distance: 56.4
click at [218, 196] on li "[EMAIL_ADDRESS][DOMAIN_NAME]" at bounding box center [356, 194] width 280 height 8
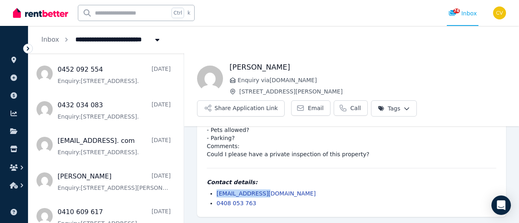
scroll to position [1054, 0]
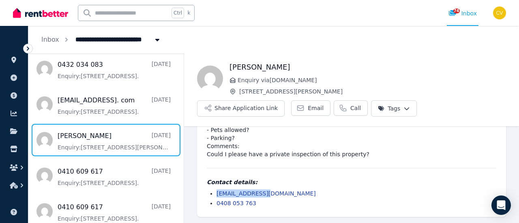
click at [133, 150] on span "Message list" at bounding box center [105, 140] width 155 height 32
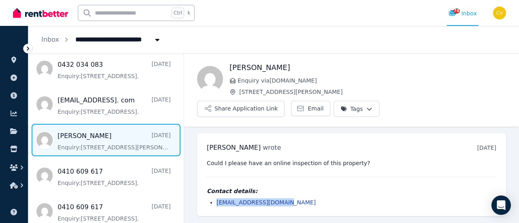
drag, startPoint x: 290, startPoint y: 184, endPoint x: 204, endPoint y: 183, distance: 85.9
click at [204, 183] on div "[PERSON_NAME] wrote [DATE] 11:17 am [DATE][DATE] Could I please have an online …" at bounding box center [351, 174] width 309 height 83
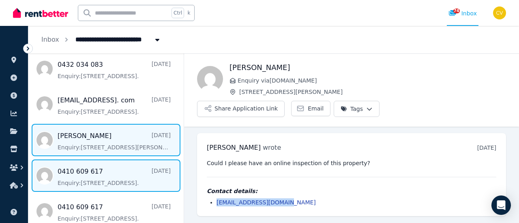
click at [137, 183] on span "Message list" at bounding box center [105, 176] width 155 height 32
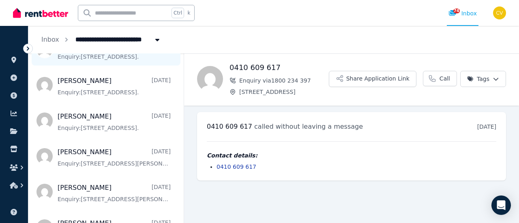
scroll to position [1256, 0]
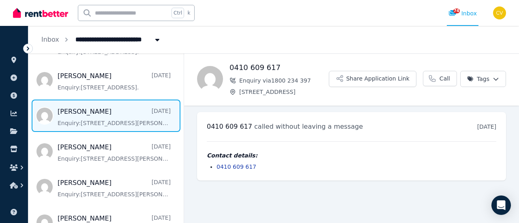
click at [128, 132] on span "Message list" at bounding box center [105, 116] width 155 height 32
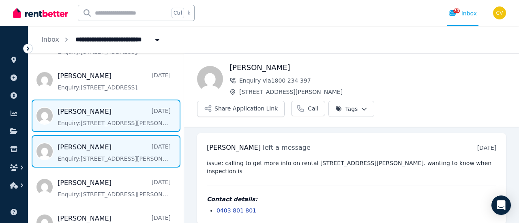
click at [118, 166] on span "Message list" at bounding box center [105, 151] width 155 height 32
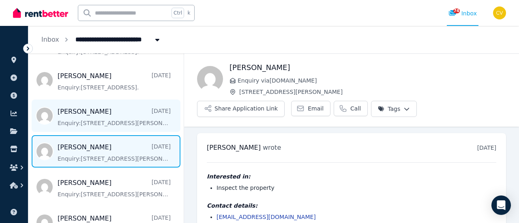
scroll to position [24, 0]
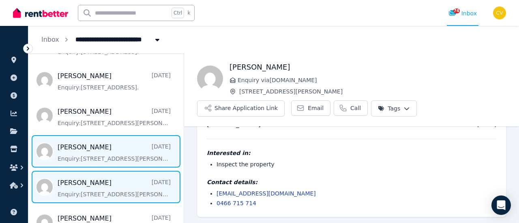
click at [119, 185] on span "Message list" at bounding box center [105, 187] width 155 height 32
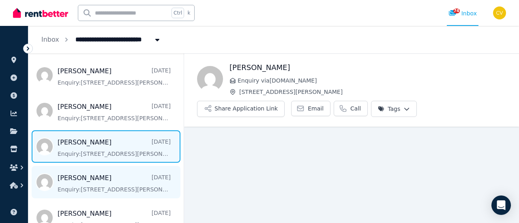
scroll to position [46, 0]
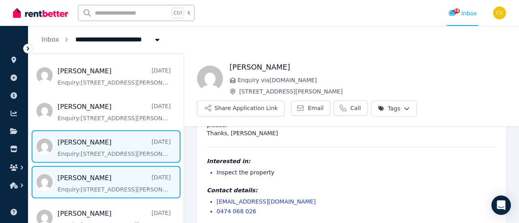
click at [129, 196] on span "Message list" at bounding box center [105, 182] width 155 height 32
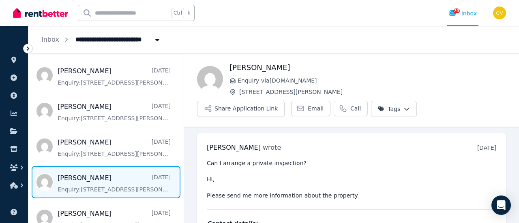
scroll to position [41, 0]
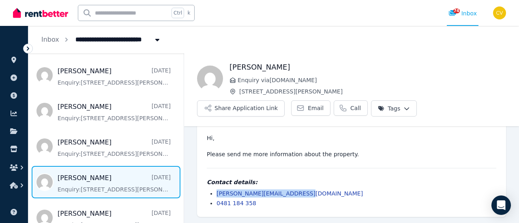
drag, startPoint x: 307, startPoint y: 190, endPoint x: 216, endPoint y: 194, distance: 90.9
click at [216, 194] on li "[PERSON_NAME][EMAIL_ADDRESS][DOMAIN_NAME]" at bounding box center [356, 194] width 280 height 8
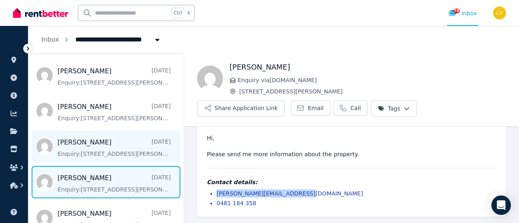
scroll to position [1337, 0]
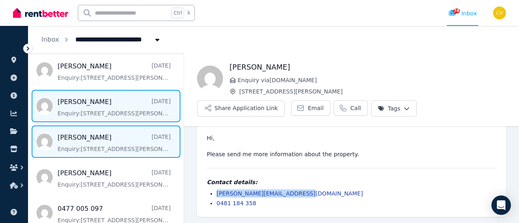
click at [130, 115] on span "Message list" at bounding box center [105, 106] width 155 height 32
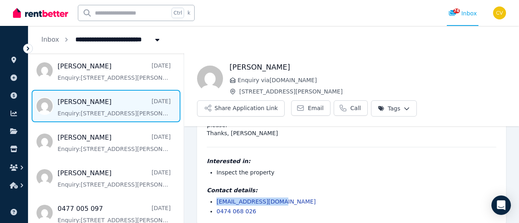
drag, startPoint x: 282, startPoint y: 195, endPoint x: 228, endPoint y: 189, distance: 54.6
click at [216, 198] on li "[EMAIL_ADDRESS][DOMAIN_NAME]" at bounding box center [356, 202] width 280 height 8
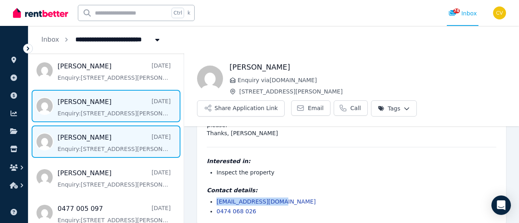
click at [125, 153] on span "Message list" at bounding box center [105, 142] width 155 height 32
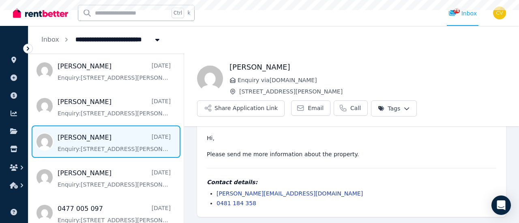
scroll to position [1378, 0]
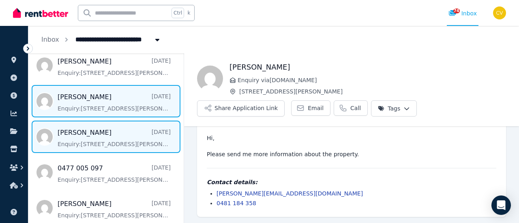
click at [124, 150] on span "Message list" at bounding box center [105, 137] width 155 height 32
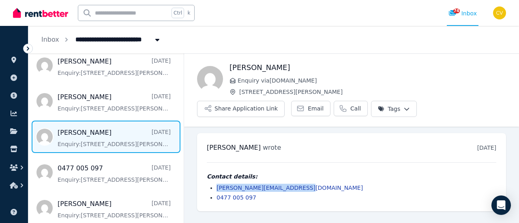
drag, startPoint x: 310, startPoint y: 188, endPoint x: 207, endPoint y: 184, distance: 102.6
click at [207, 184] on ul "[PERSON_NAME][EMAIL_ADDRESS][DOMAIN_NAME] 0477 005 097" at bounding box center [351, 193] width 289 height 18
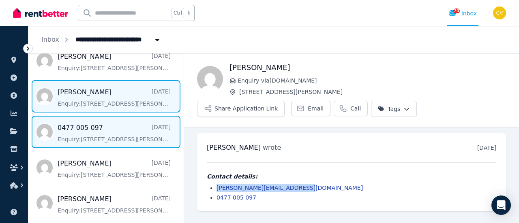
click at [103, 139] on span "Message list" at bounding box center [105, 132] width 155 height 32
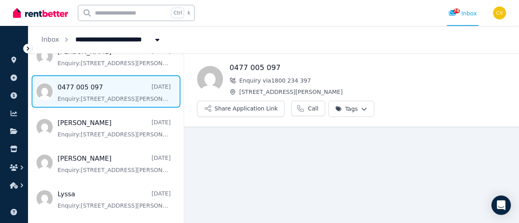
scroll to position [1500, 0]
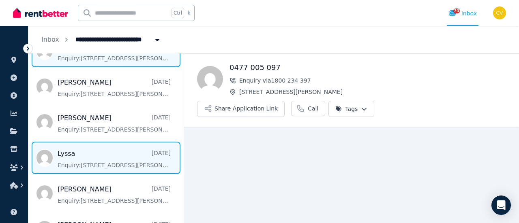
click at [110, 174] on span "Message list" at bounding box center [105, 158] width 155 height 32
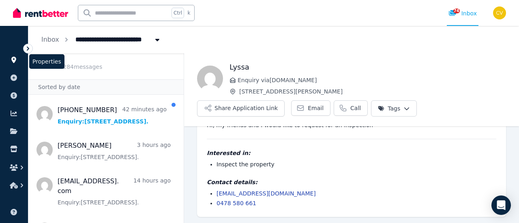
click at [17, 62] on icon at bounding box center [14, 60] width 8 height 6
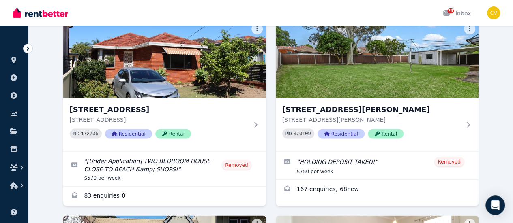
scroll to position [729, 0]
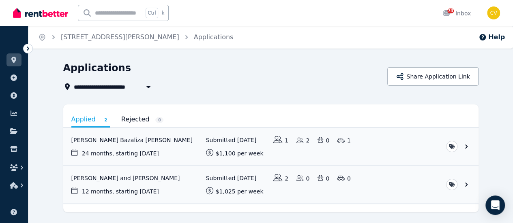
scroll to position [21, 0]
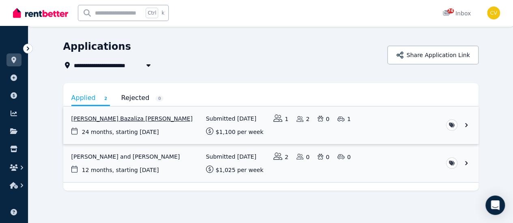
click at [93, 117] on link "View application: Penelope Bazaliza Rosa" at bounding box center [270, 126] width 415 height 38
